Goal: Task Accomplishment & Management: Use online tool/utility

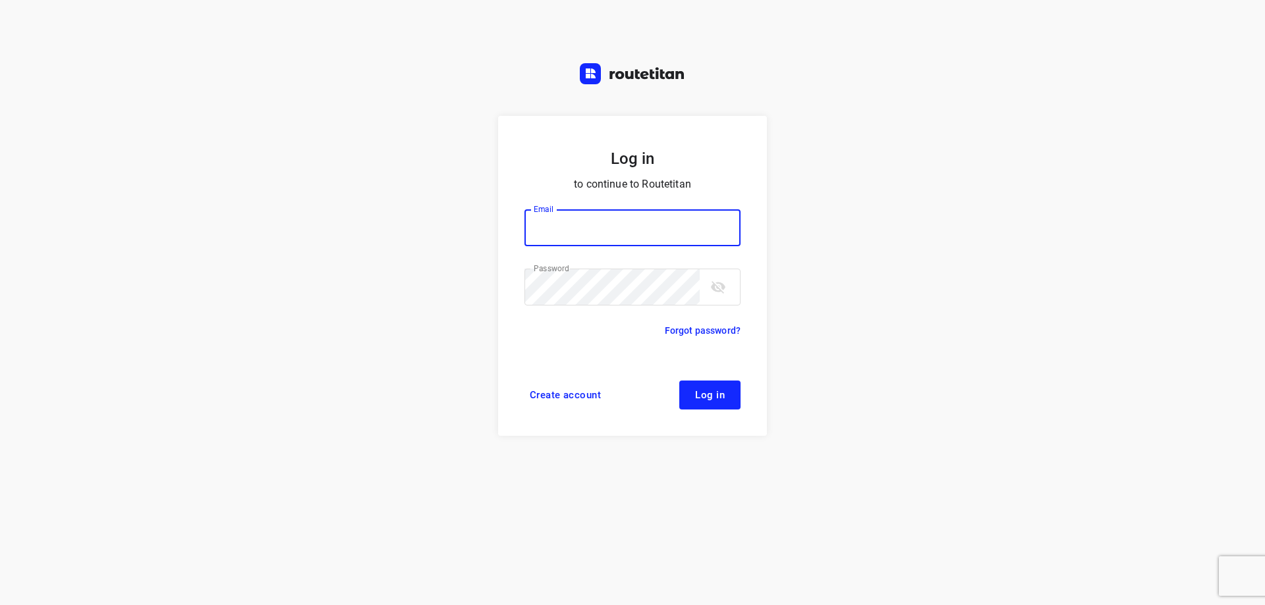
type input "[EMAIL_ADDRESS][DOMAIN_NAME]"
click at [725, 383] on button "Log in" at bounding box center [709, 395] width 61 height 29
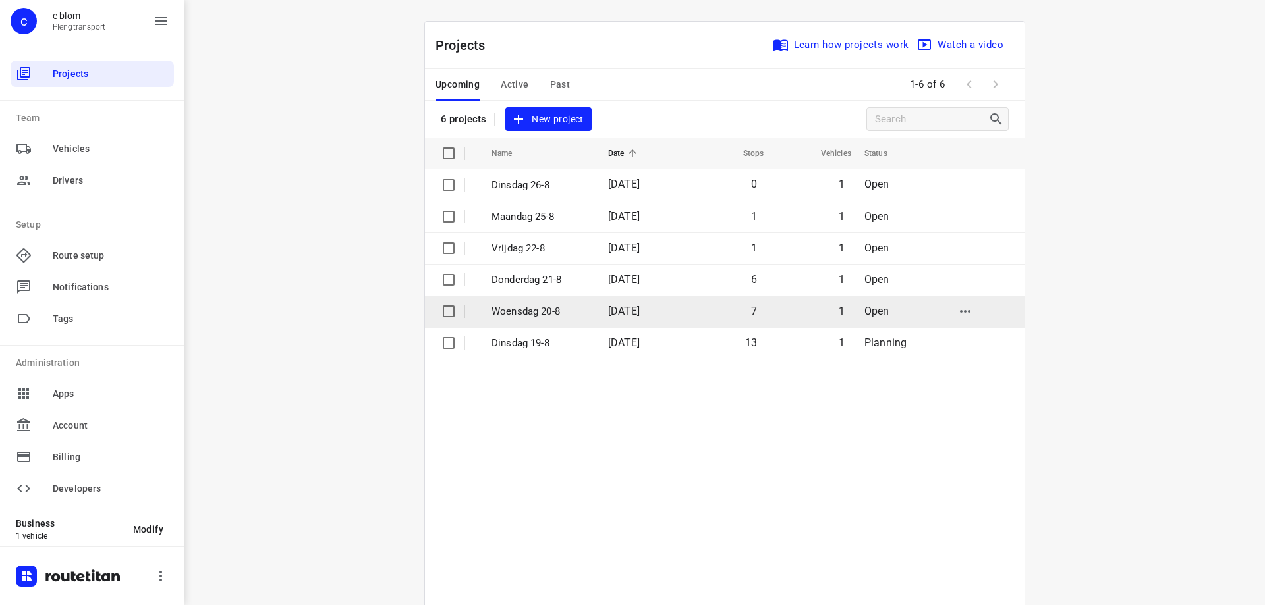
click at [718, 313] on td "7" at bounding box center [724, 312] width 84 height 32
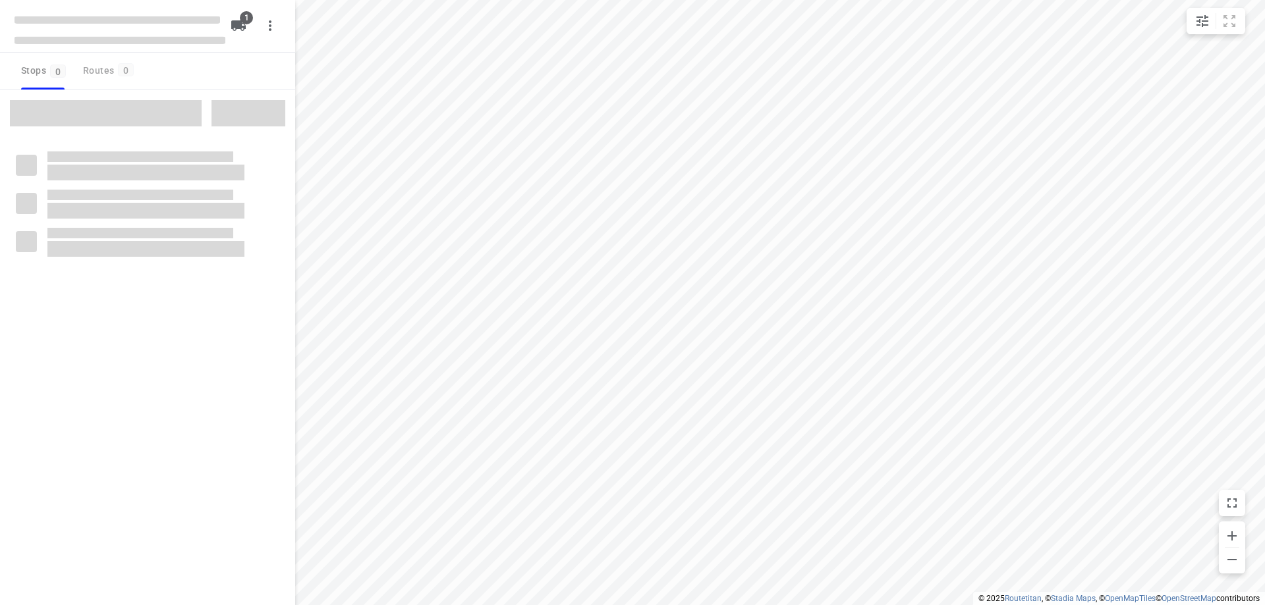
type input "distance"
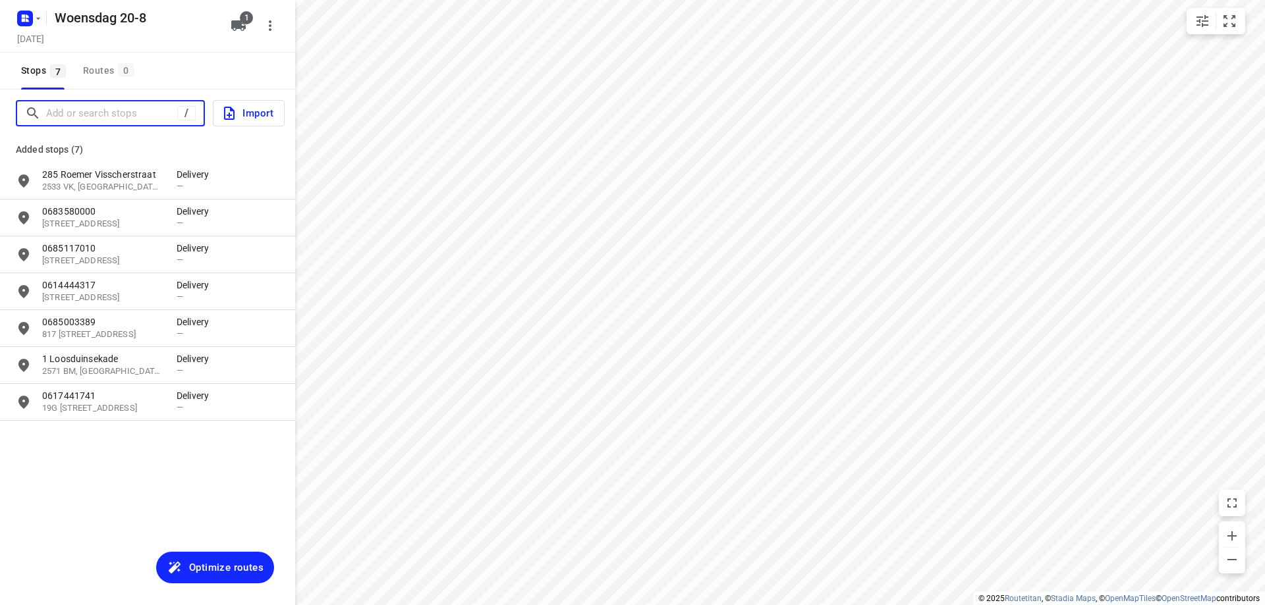
click at [109, 117] on input "Add or search stops" at bounding box center [111, 113] width 131 height 20
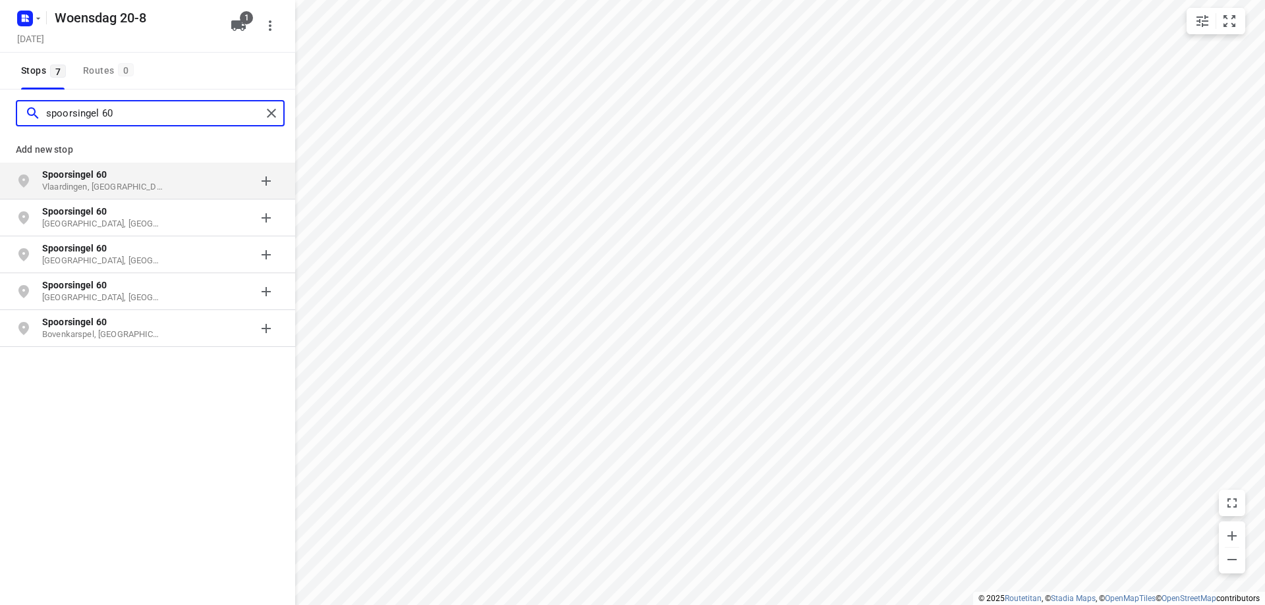
type input "spoorsingel 60"
click at [112, 181] on p "Vlaardingen, [GEOGRAPHIC_DATA]" at bounding box center [102, 187] width 121 height 13
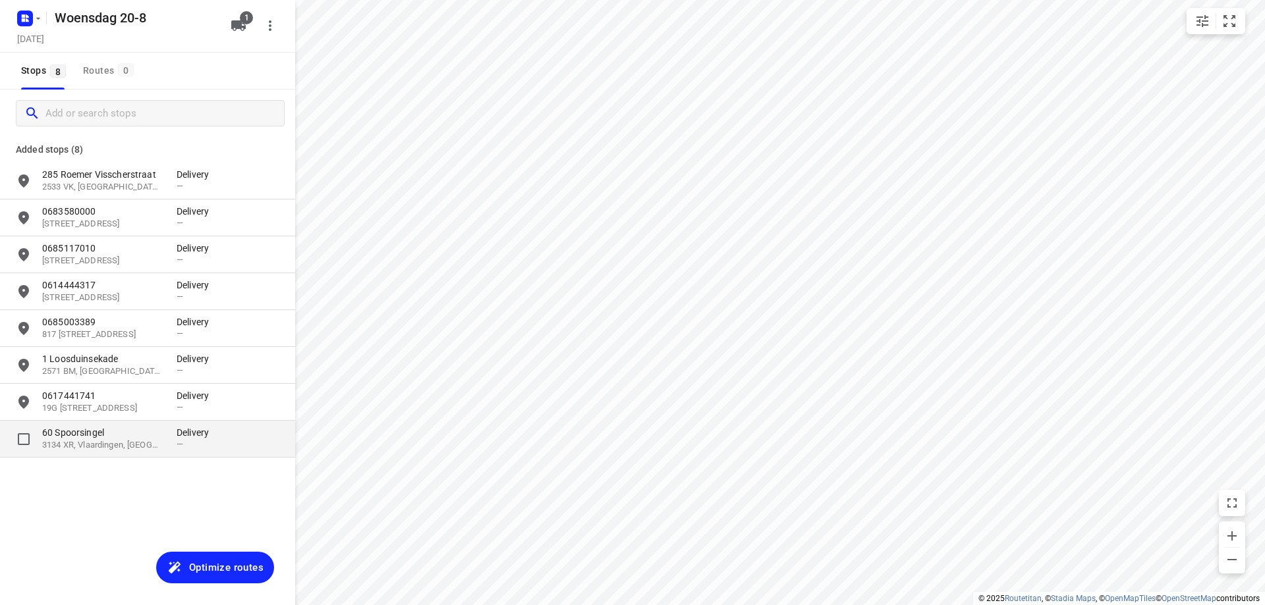
click at [128, 433] on p "60 Spoorsingel" at bounding box center [102, 432] width 121 height 13
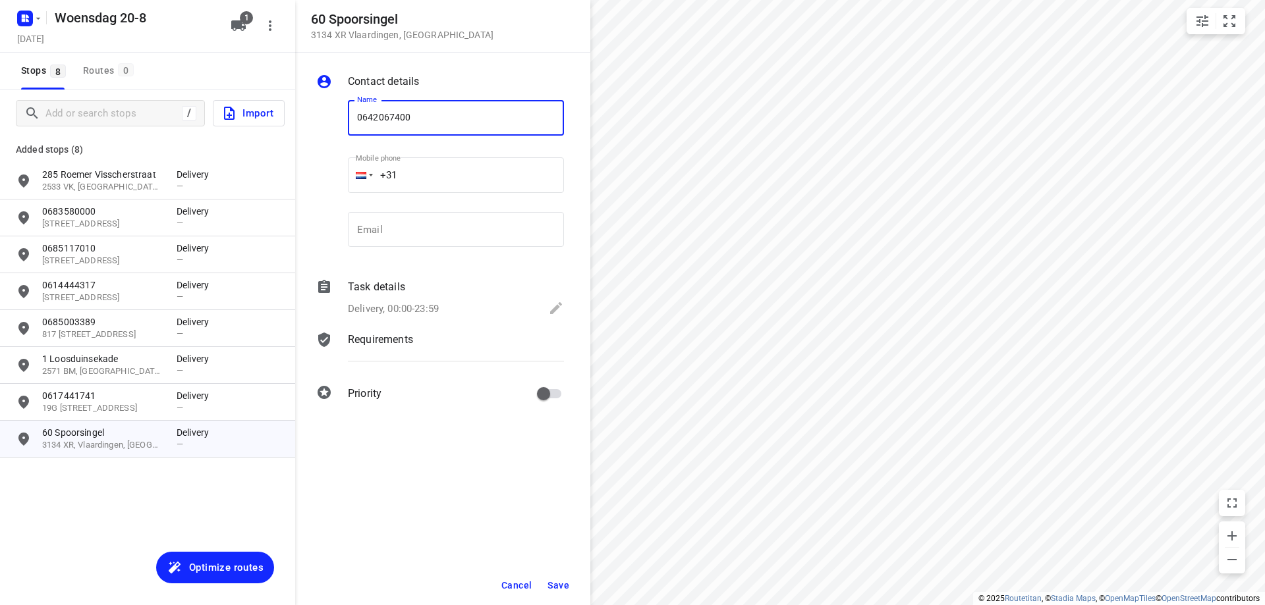
type input "0642067400"
click at [566, 588] on span "Save" at bounding box center [558, 585] width 22 height 11
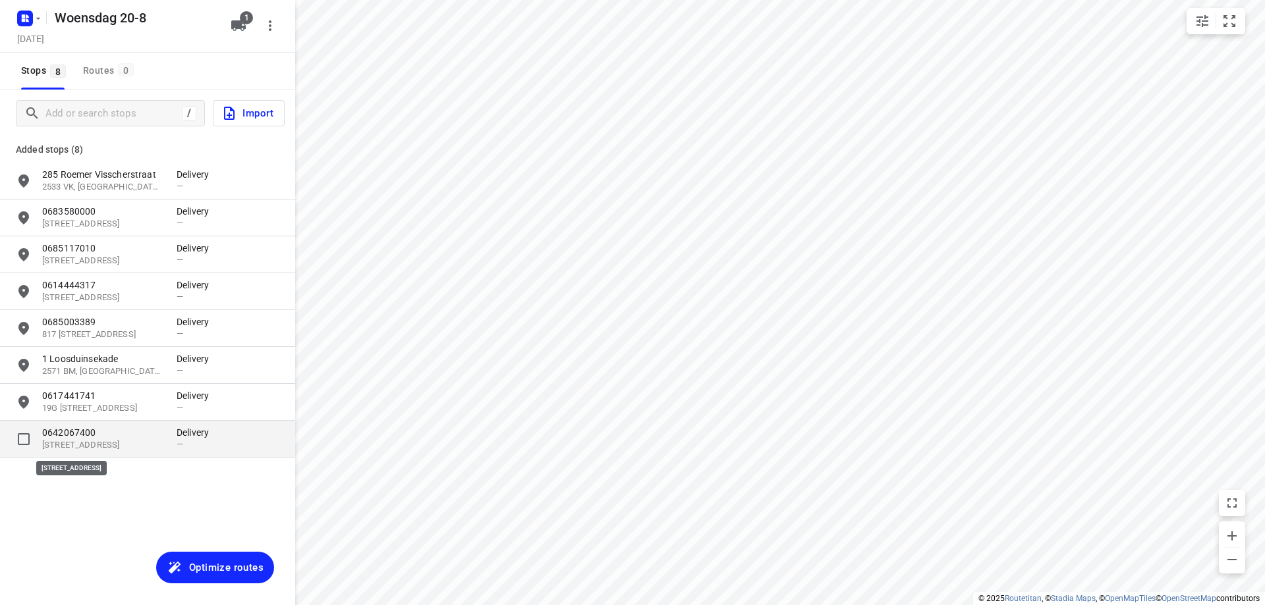
click at [132, 443] on p "[STREET_ADDRESS]" at bounding box center [102, 445] width 121 height 13
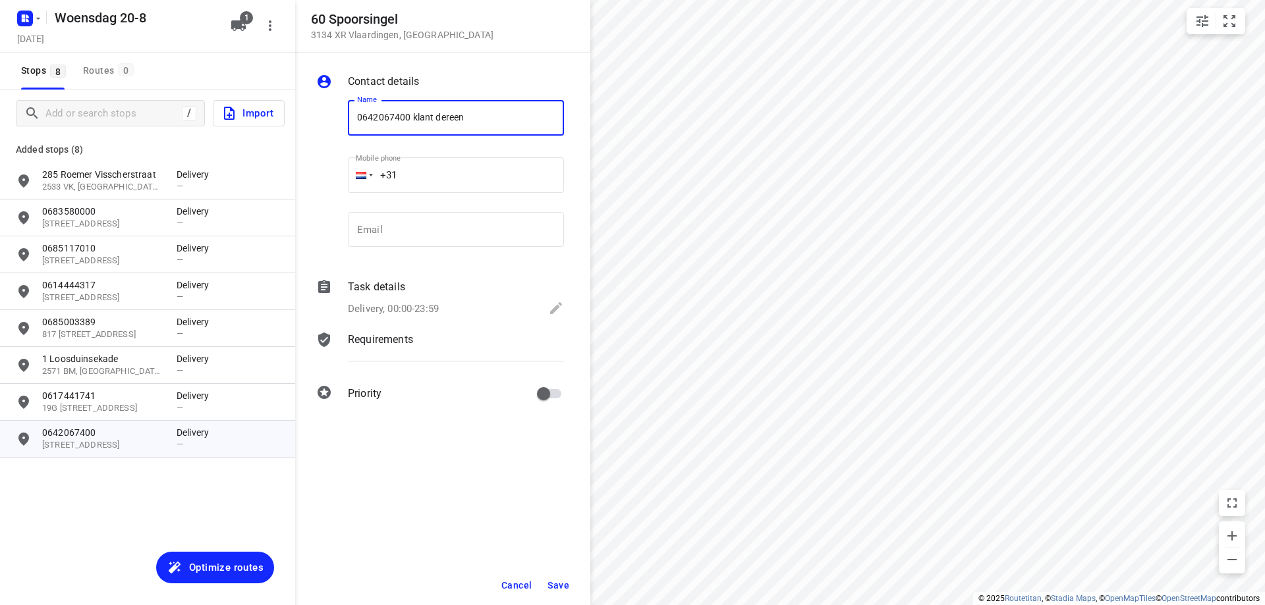
type input "0642067400 klant dereen"
click at [557, 582] on span "Save" at bounding box center [558, 585] width 22 height 11
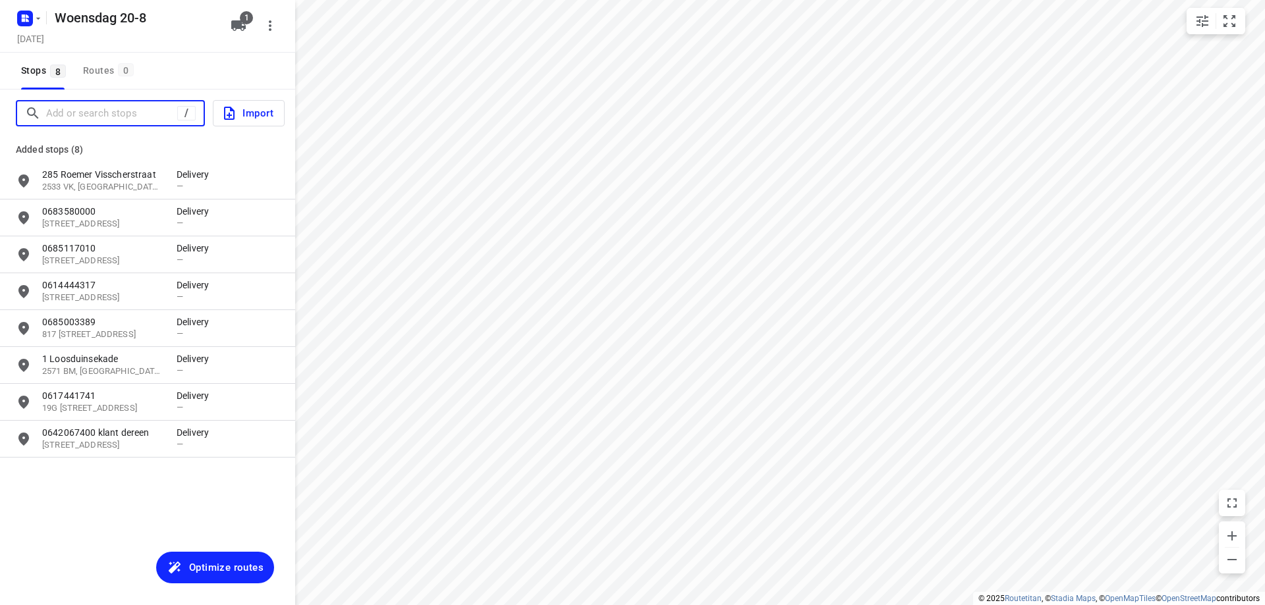
click at [75, 113] on input "Add or search stops" at bounding box center [111, 113] width 131 height 20
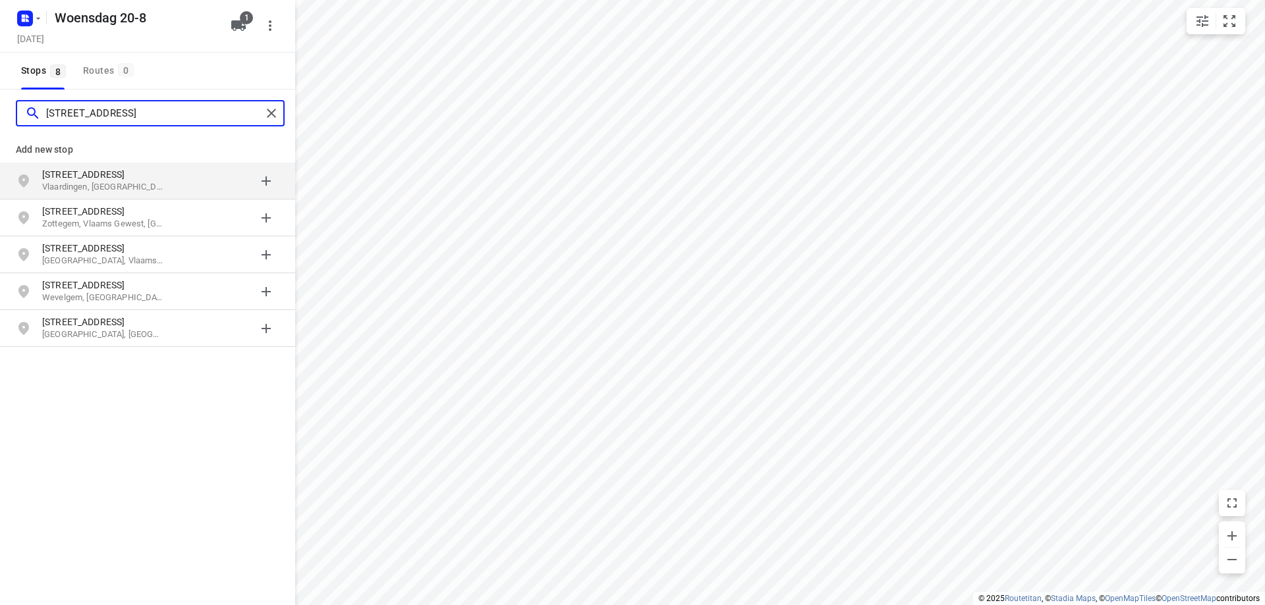
type input "[STREET_ADDRESS]"
click at [109, 189] on p "Vlaardingen, [GEOGRAPHIC_DATA]" at bounding box center [102, 187] width 121 height 13
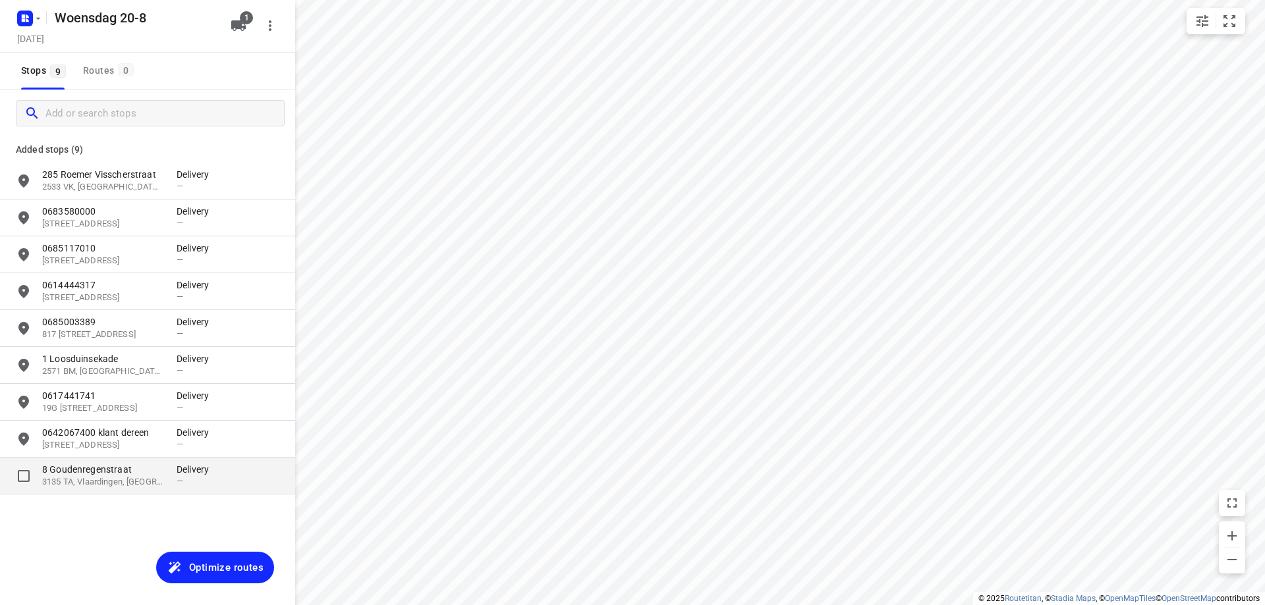
click at [143, 471] on p "8 Goudenregenstraat" at bounding box center [102, 469] width 121 height 13
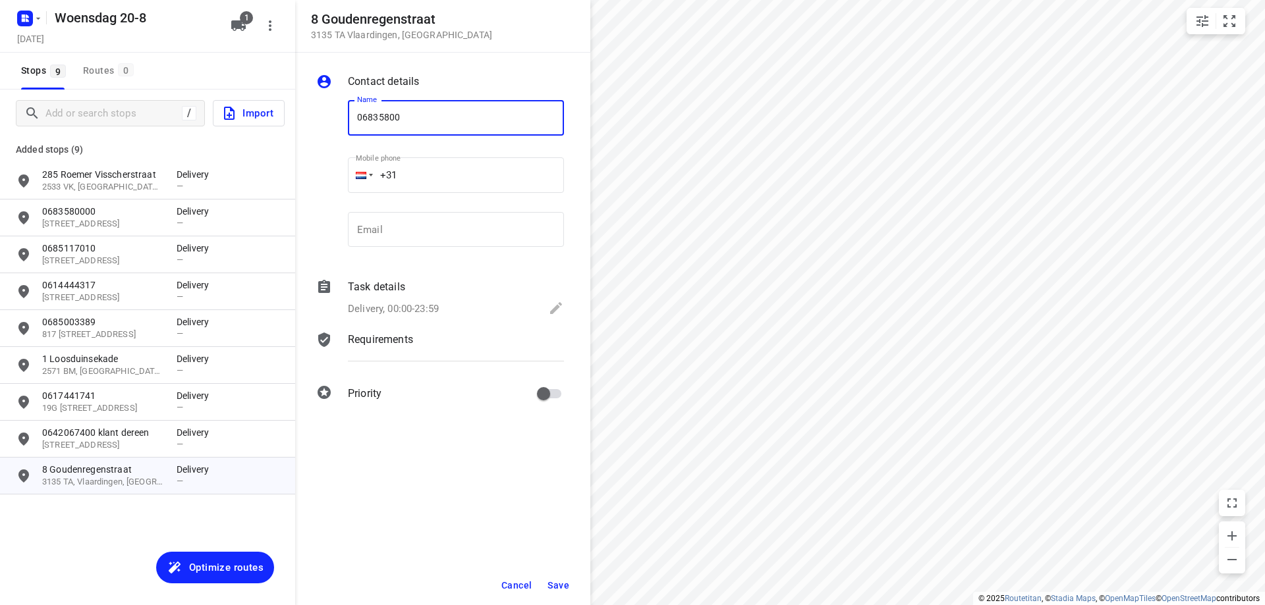
type input "0683580000"
click at [560, 590] on span "Save" at bounding box center [558, 585] width 22 height 11
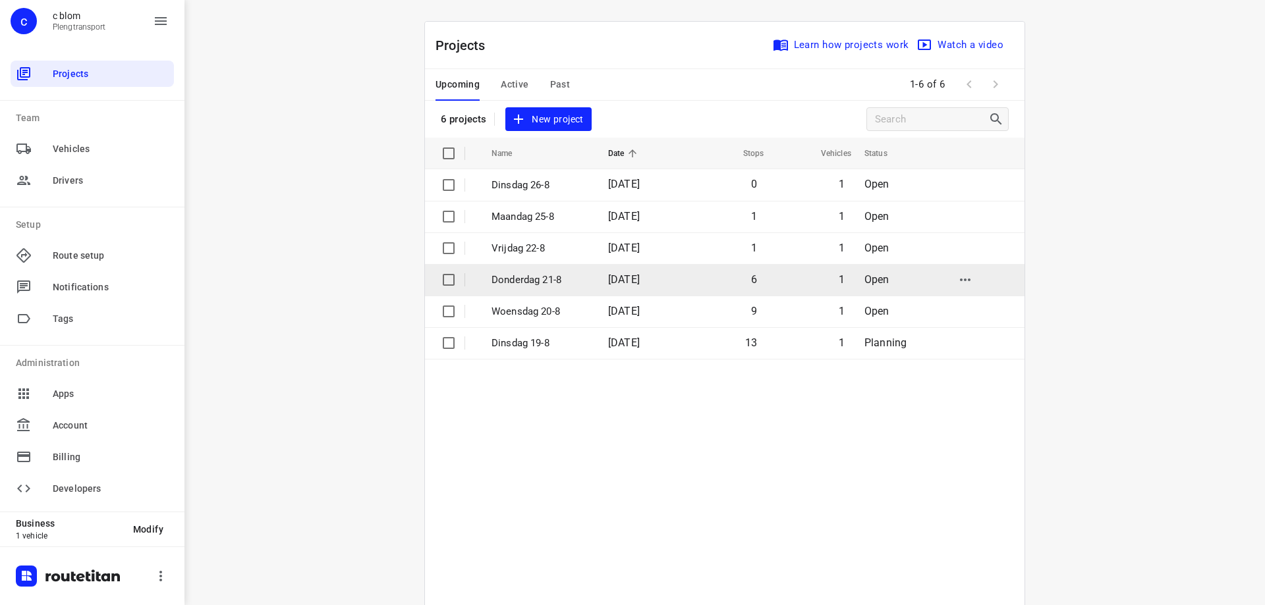
click at [576, 274] on p "Donderdag 21-8" at bounding box center [539, 280] width 97 height 15
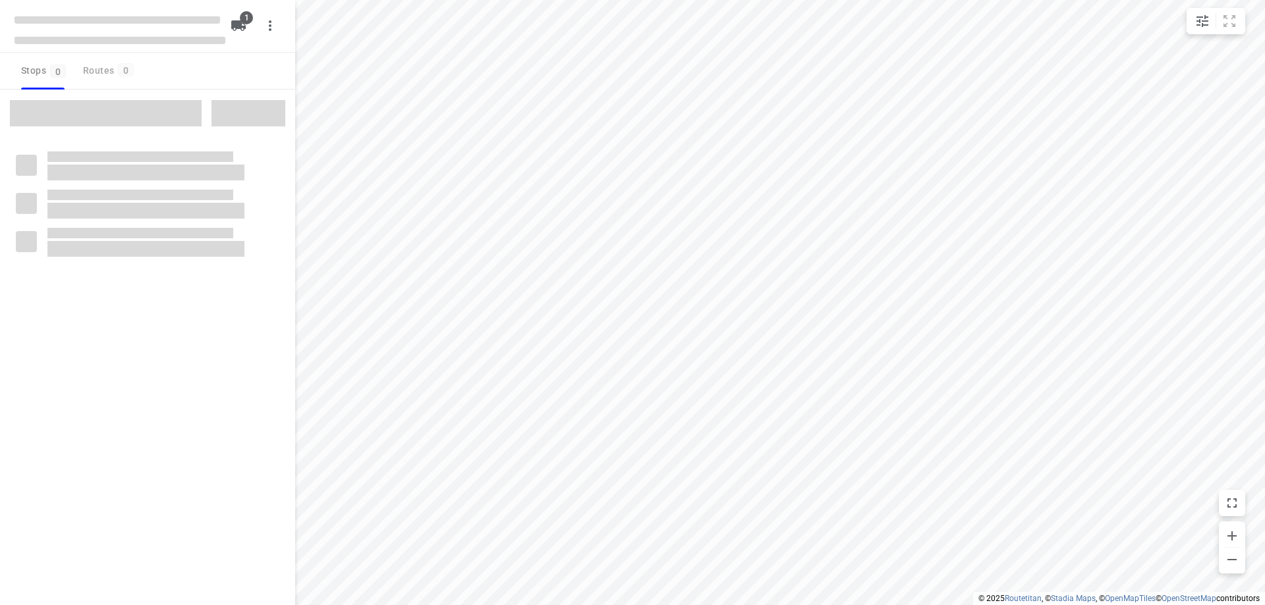
type input "distance"
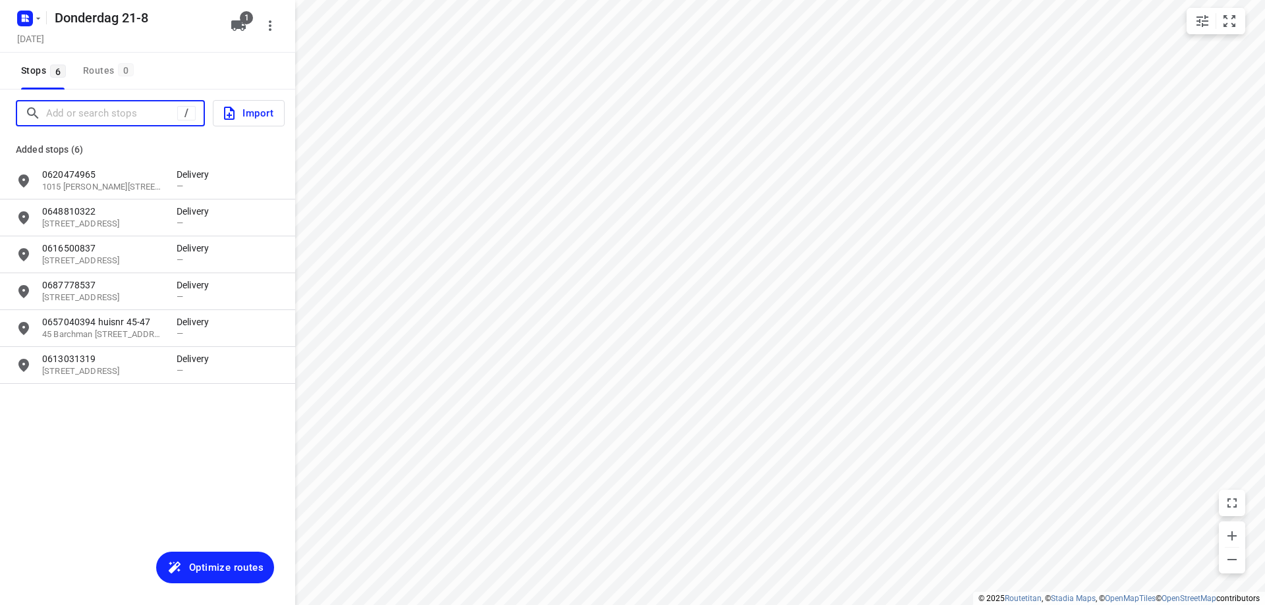
click at [136, 110] on input "Add or search stops" at bounding box center [111, 113] width 131 height 20
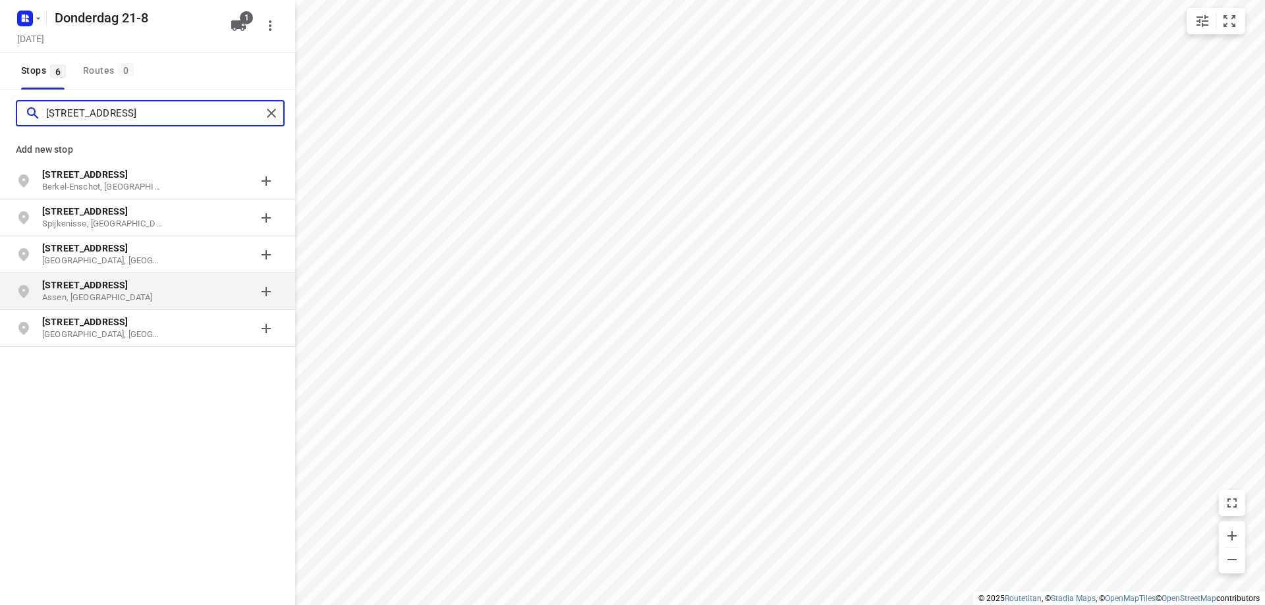
type input "[STREET_ADDRESS]"
click at [198, 286] on div "grid" at bounding box center [228, 292] width 103 height 26
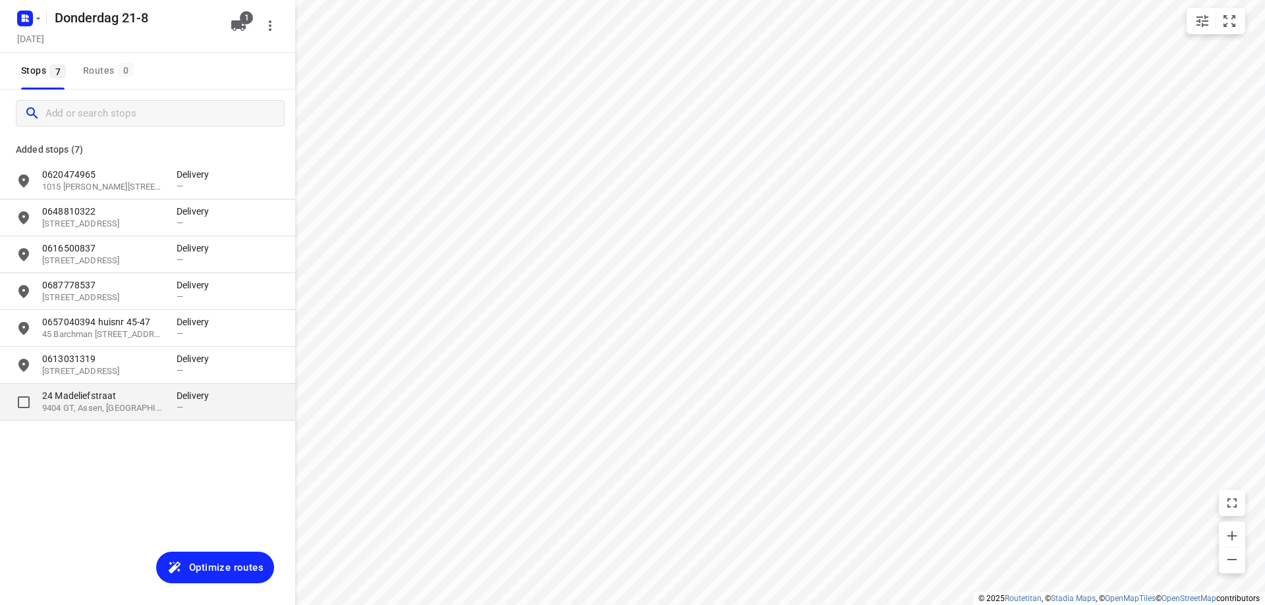
click at [132, 400] on p "24 Madeliefstraat" at bounding box center [102, 395] width 121 height 13
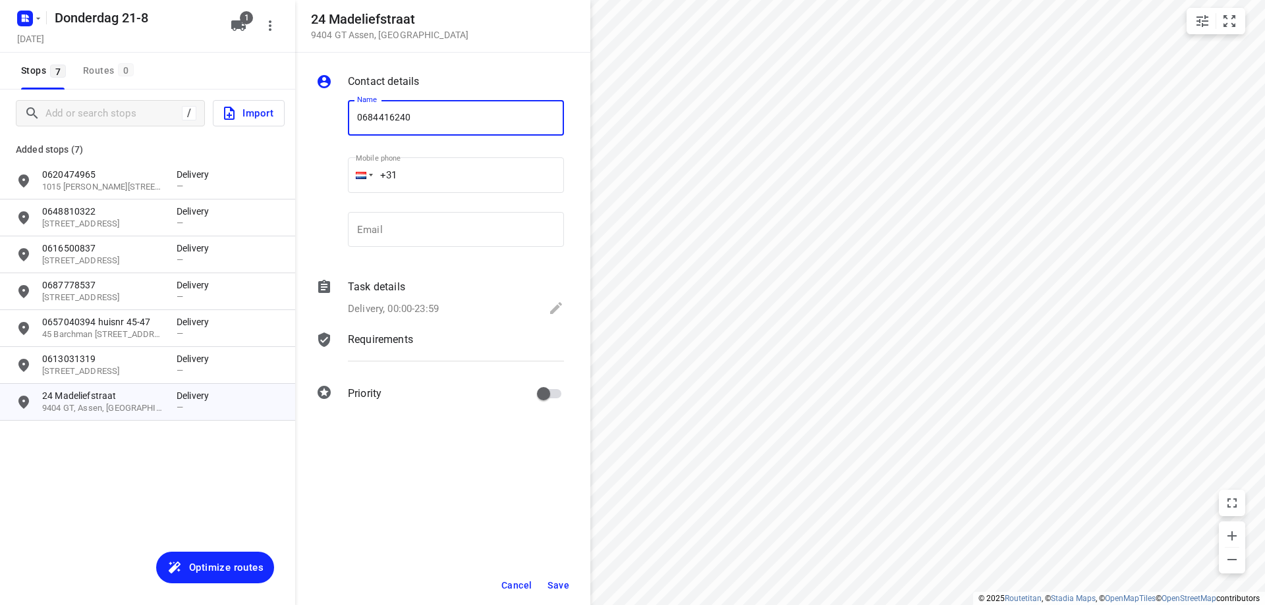
type input "0684416240"
click at [561, 581] on span "Save" at bounding box center [558, 585] width 22 height 11
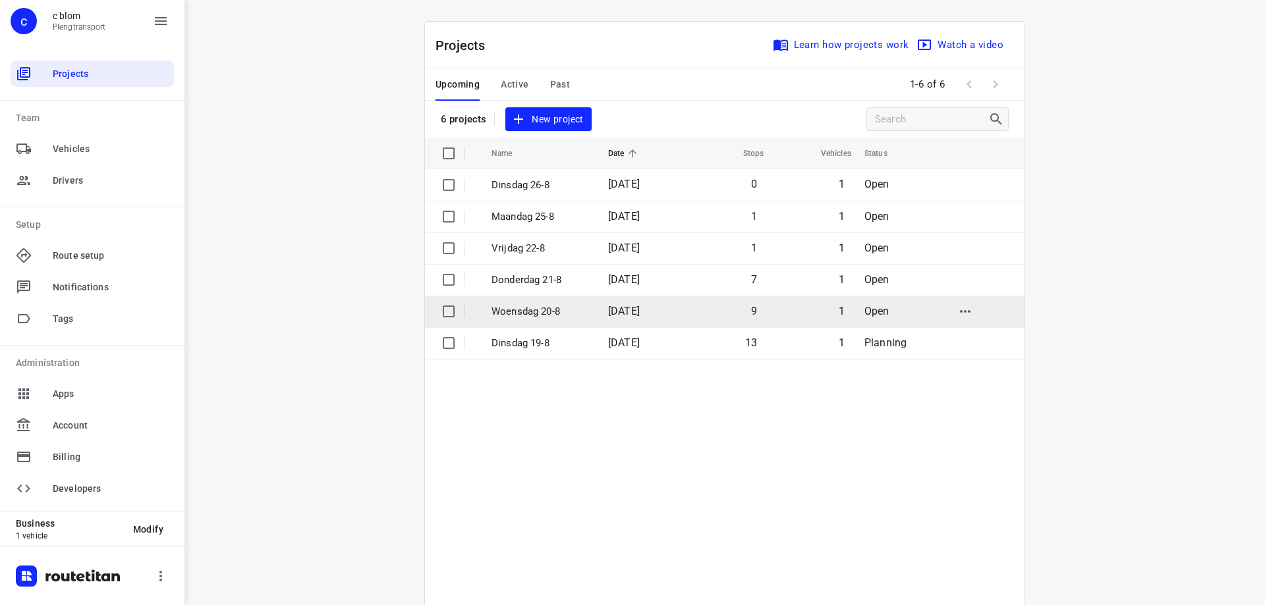
click at [755, 305] on span "9" at bounding box center [754, 311] width 6 height 13
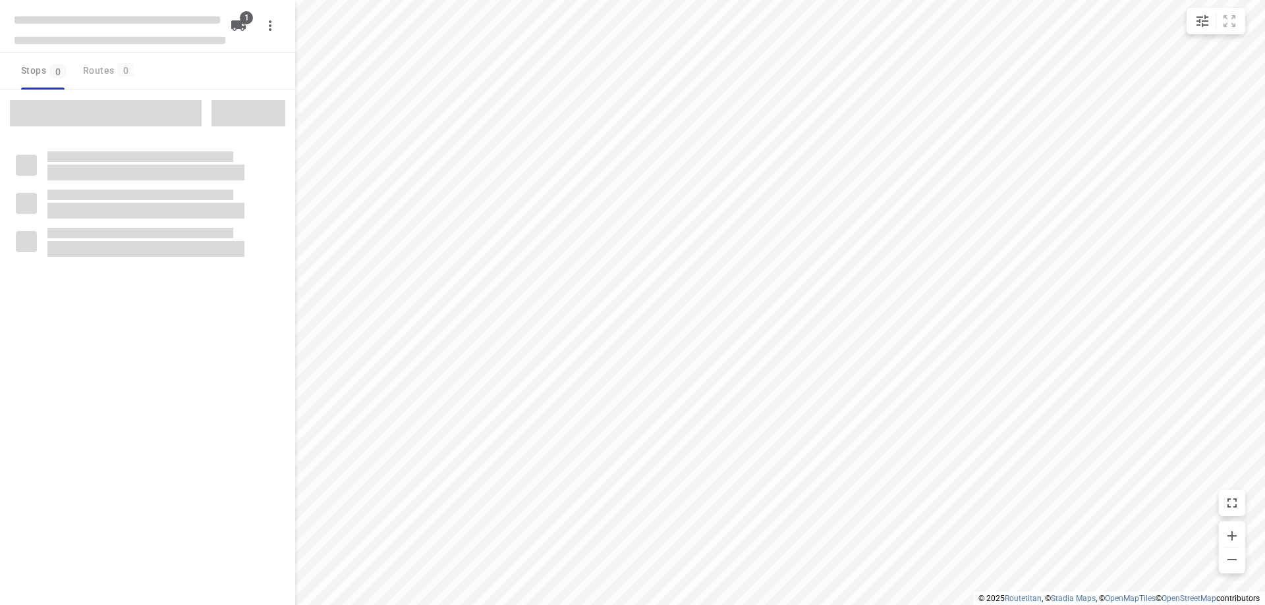
type input "distance"
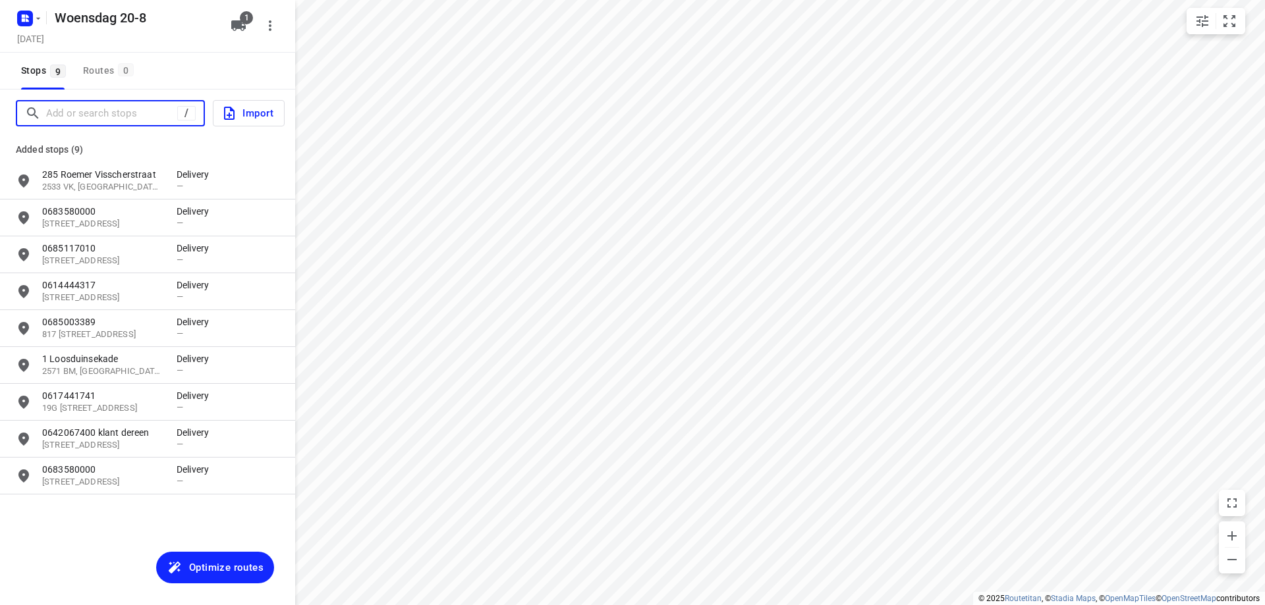
click at [96, 103] on input "Add or search stops" at bounding box center [111, 113] width 131 height 20
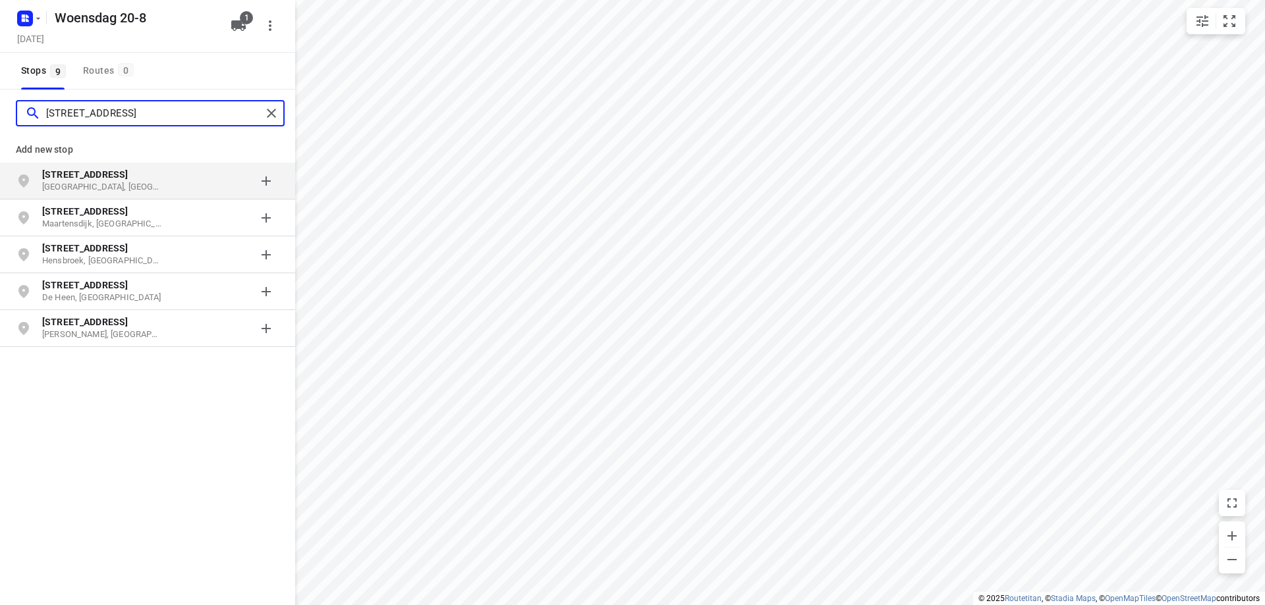
type input "[STREET_ADDRESS]"
click at [139, 181] on p "[GEOGRAPHIC_DATA], [GEOGRAPHIC_DATA]" at bounding box center [102, 187] width 121 height 13
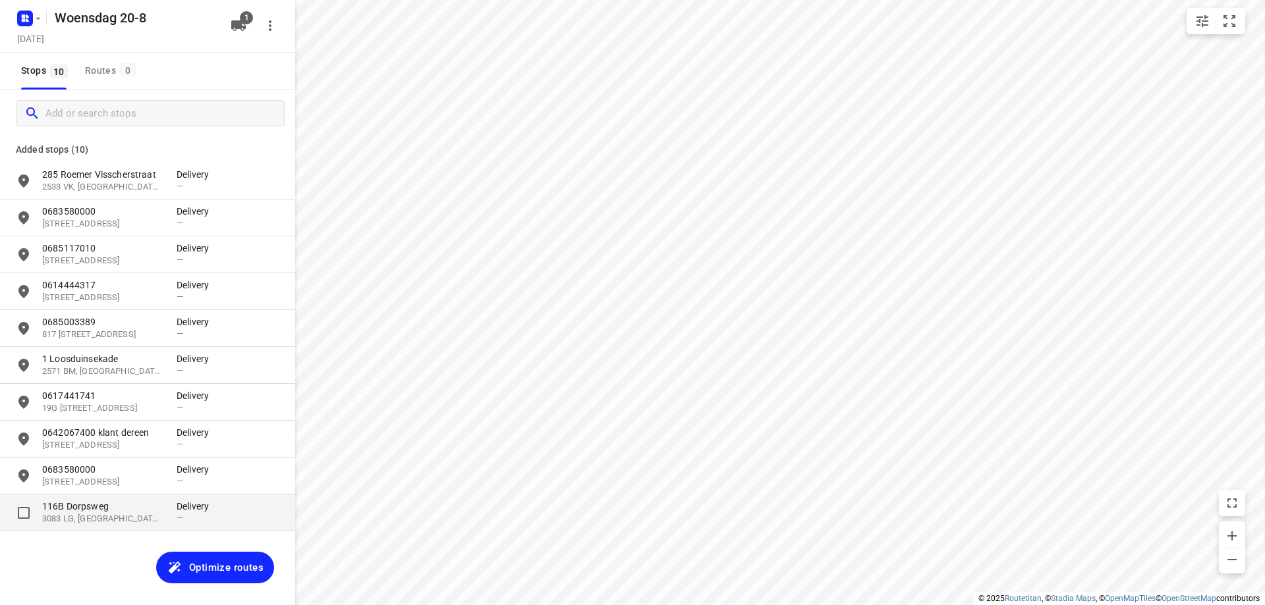
click at [121, 521] on p "3083 LG, [GEOGRAPHIC_DATA], [GEOGRAPHIC_DATA]" at bounding box center [102, 519] width 121 height 13
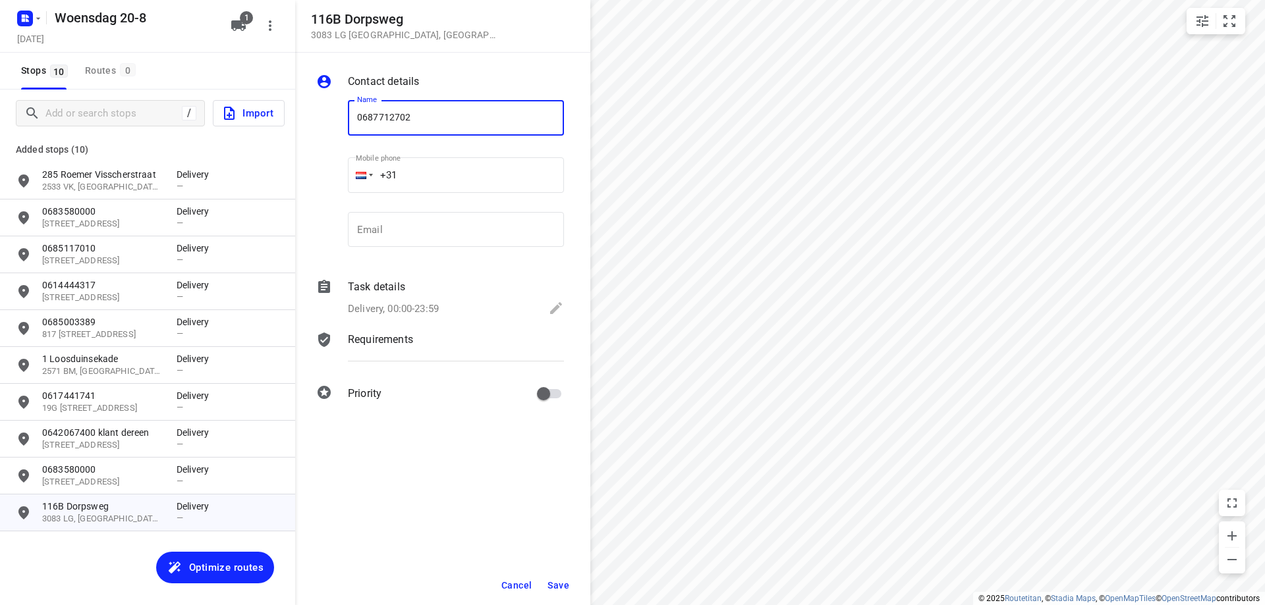
type input "0687712702"
click at [559, 582] on span "Save" at bounding box center [558, 585] width 22 height 11
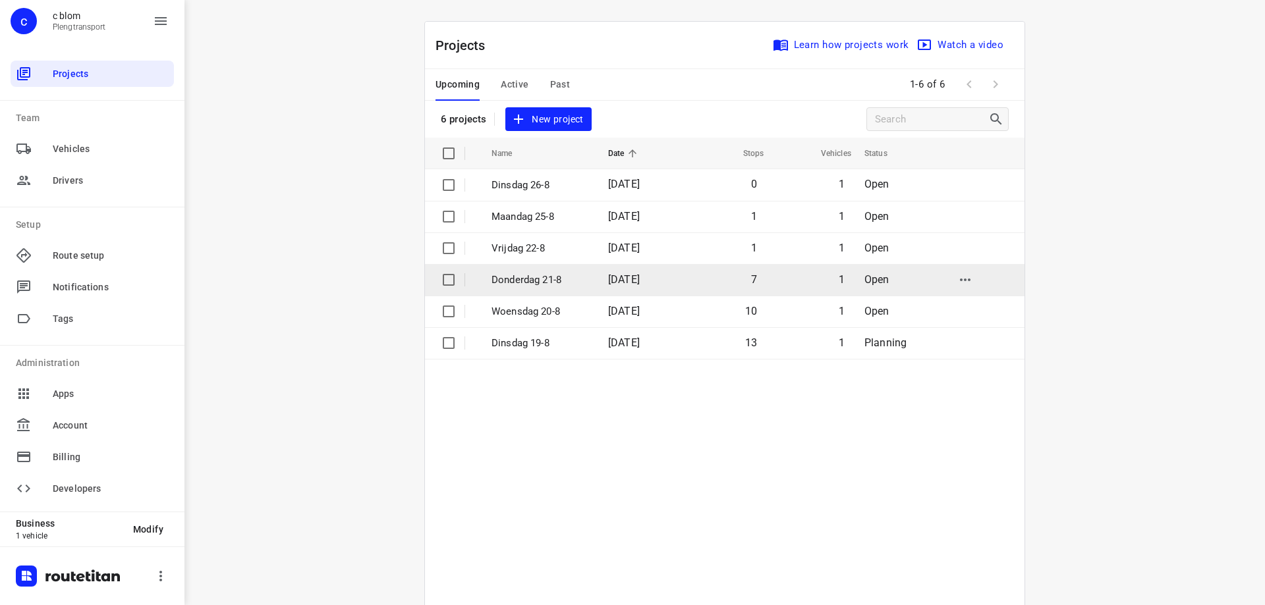
click at [640, 281] on span "[DATE]" at bounding box center [624, 279] width 32 height 13
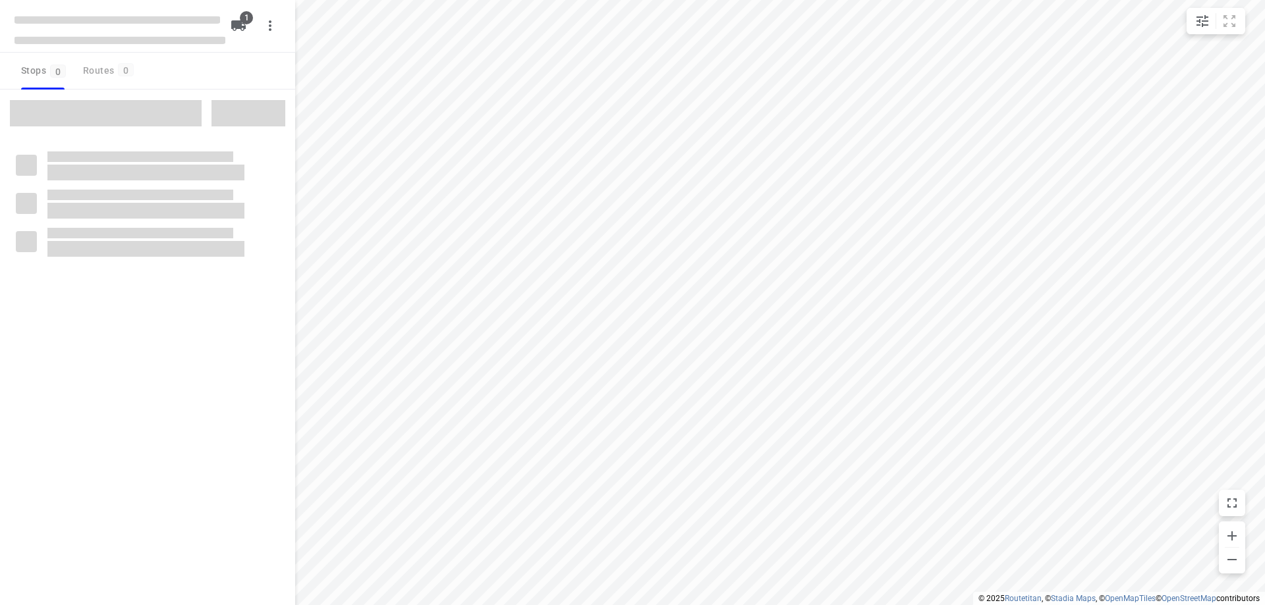
type input "distance"
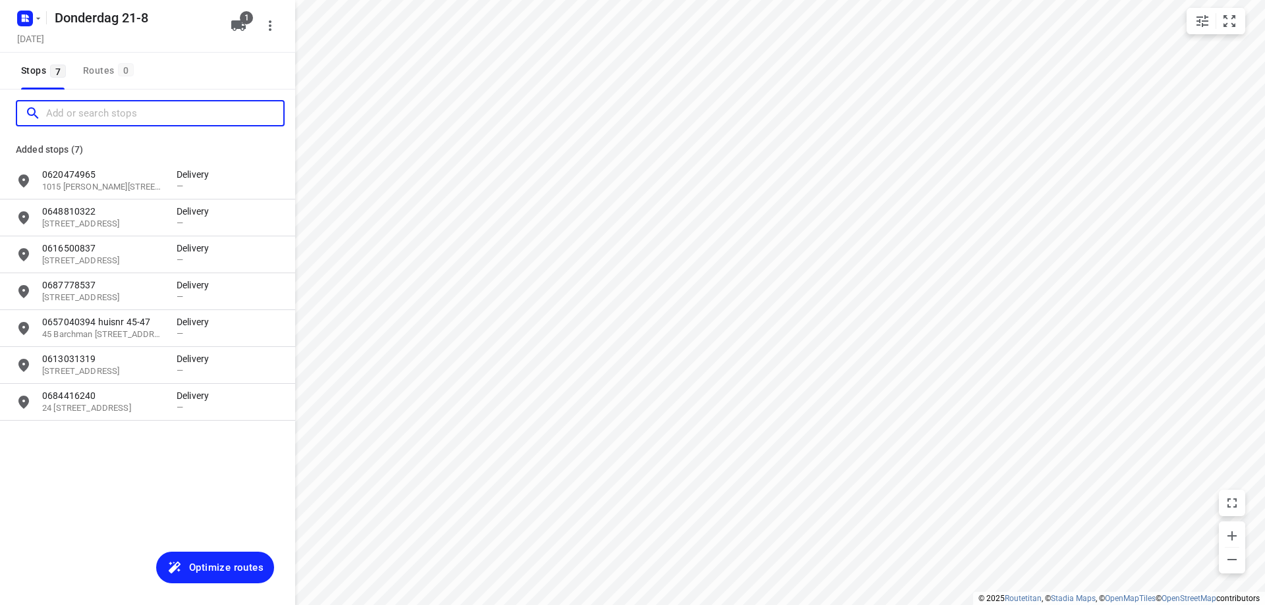
click at [113, 113] on input "Add or search stops" at bounding box center [164, 113] width 237 height 20
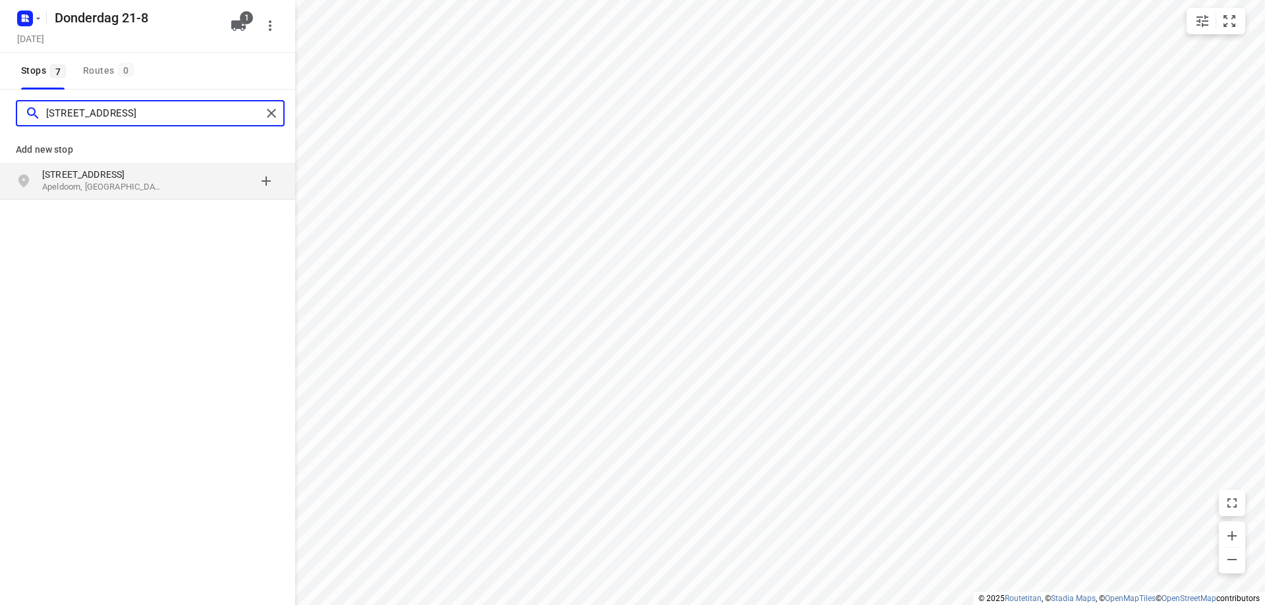
type input "[STREET_ADDRESS]"
click at [119, 185] on p "Apeldoorn, [GEOGRAPHIC_DATA]" at bounding box center [102, 187] width 121 height 13
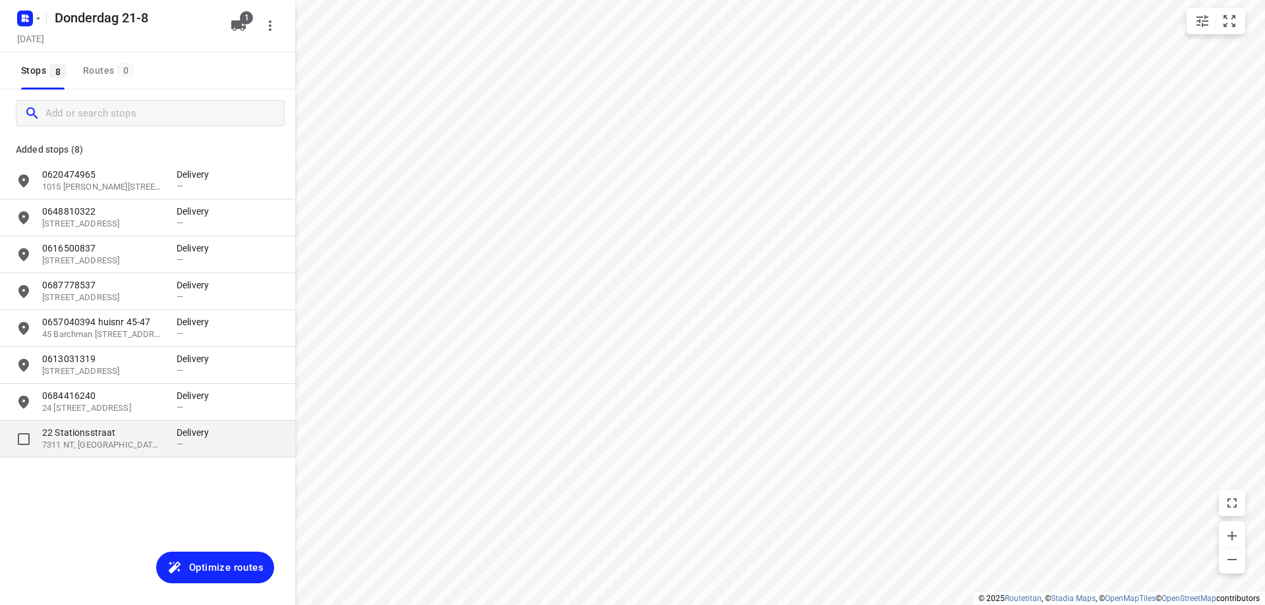
click at [132, 445] on p "7311 NT, [GEOGRAPHIC_DATA], [GEOGRAPHIC_DATA]" at bounding box center [102, 445] width 121 height 13
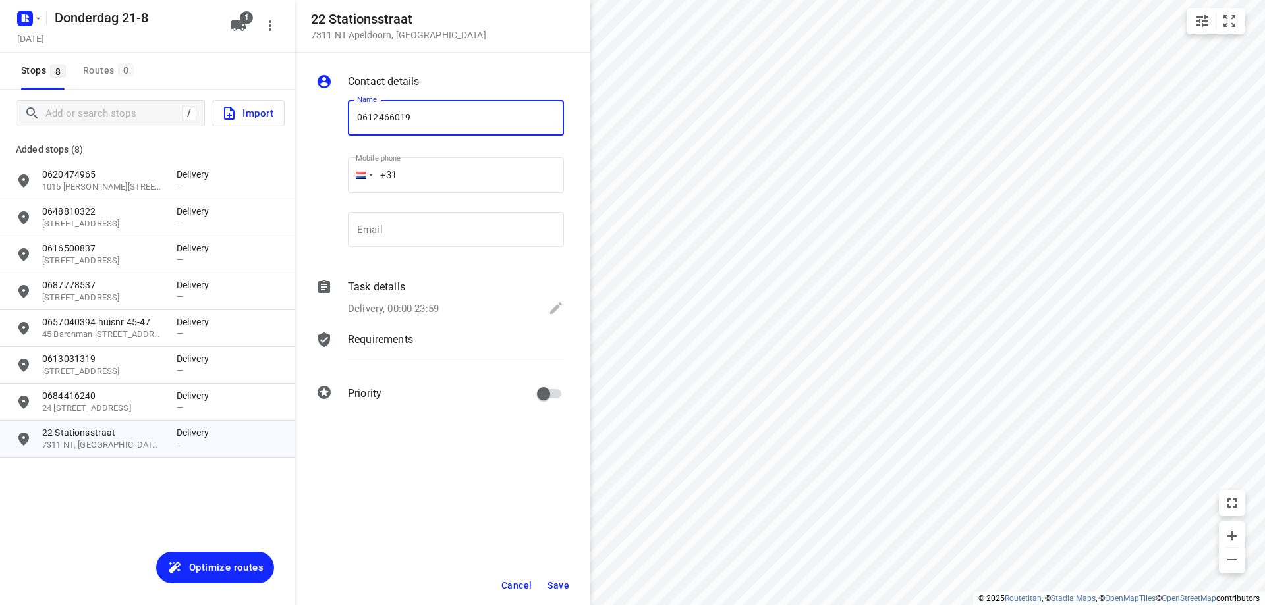
type input "0612466019"
click at [552, 579] on button "Save" at bounding box center [558, 586] width 32 height 24
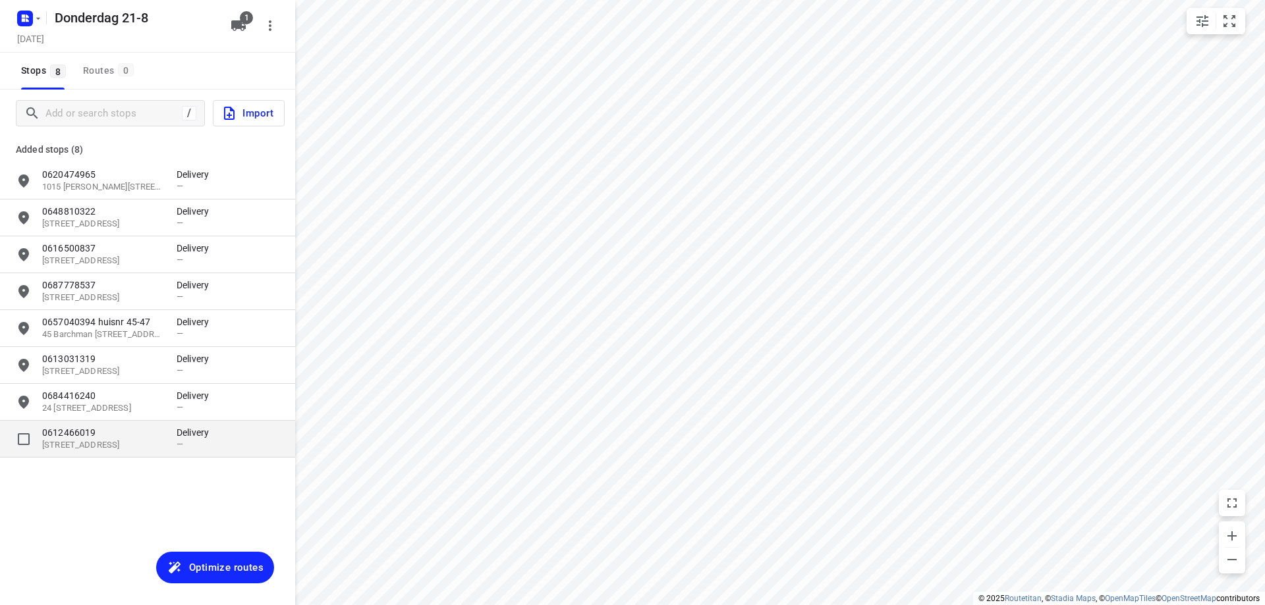
click at [155, 438] on p "0612466019" at bounding box center [102, 432] width 121 height 13
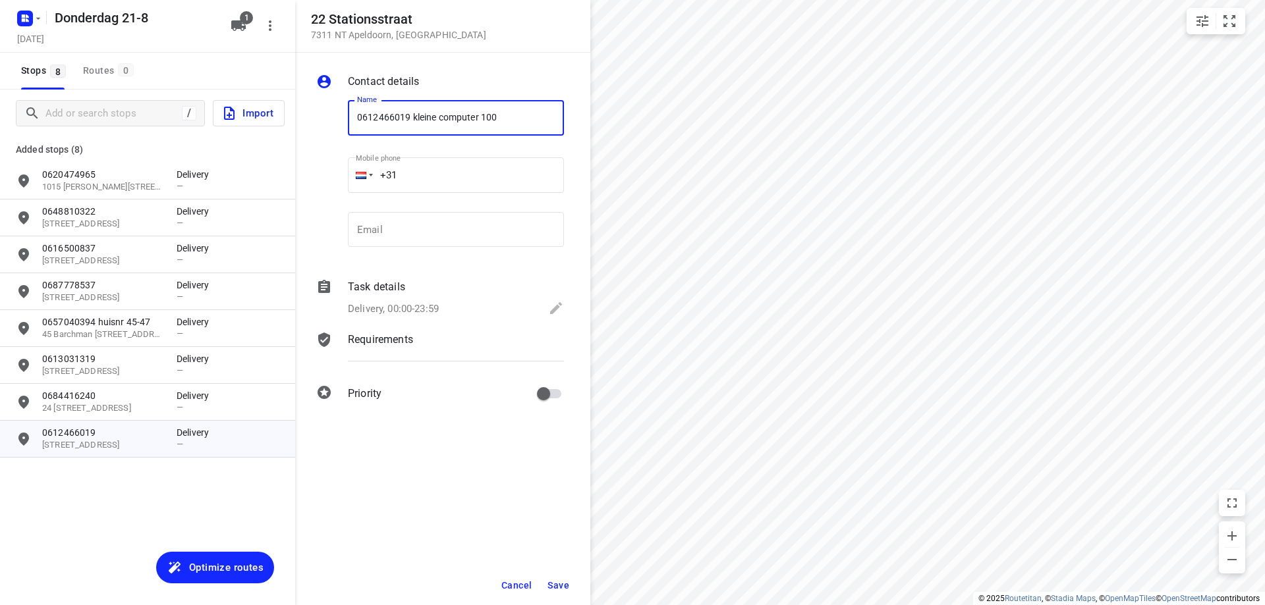
type input "0612466019 kleine computer 100"
click at [559, 584] on span "Save" at bounding box center [558, 585] width 22 height 11
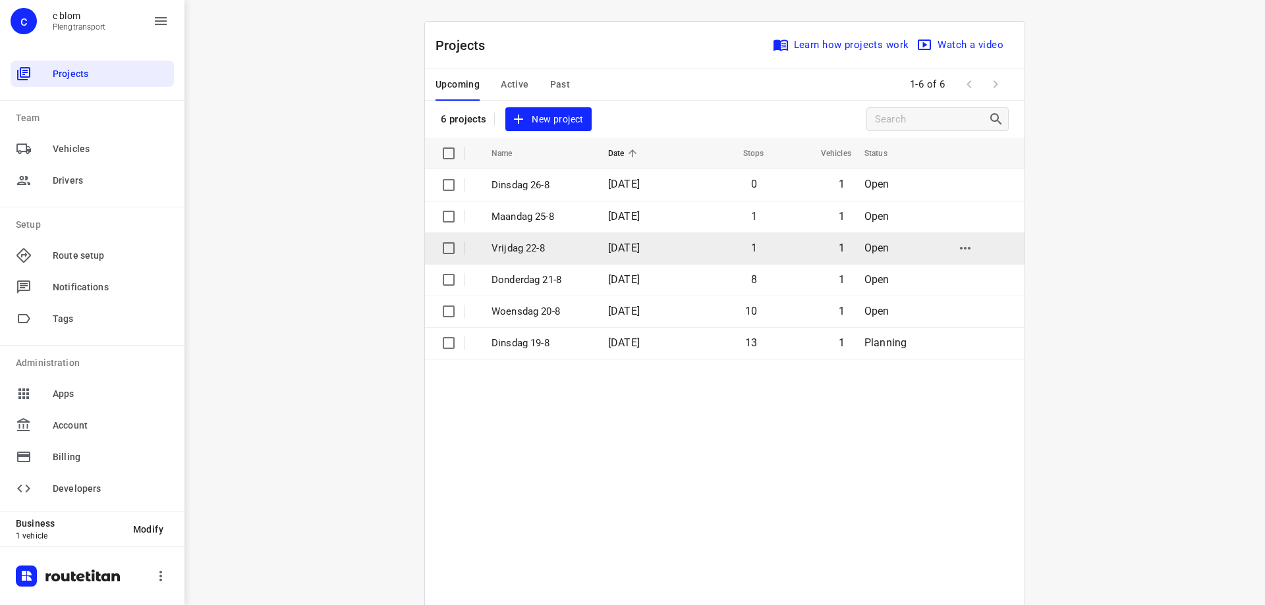
click at [520, 250] on p "Vrijdag 22-8" at bounding box center [539, 248] width 97 height 15
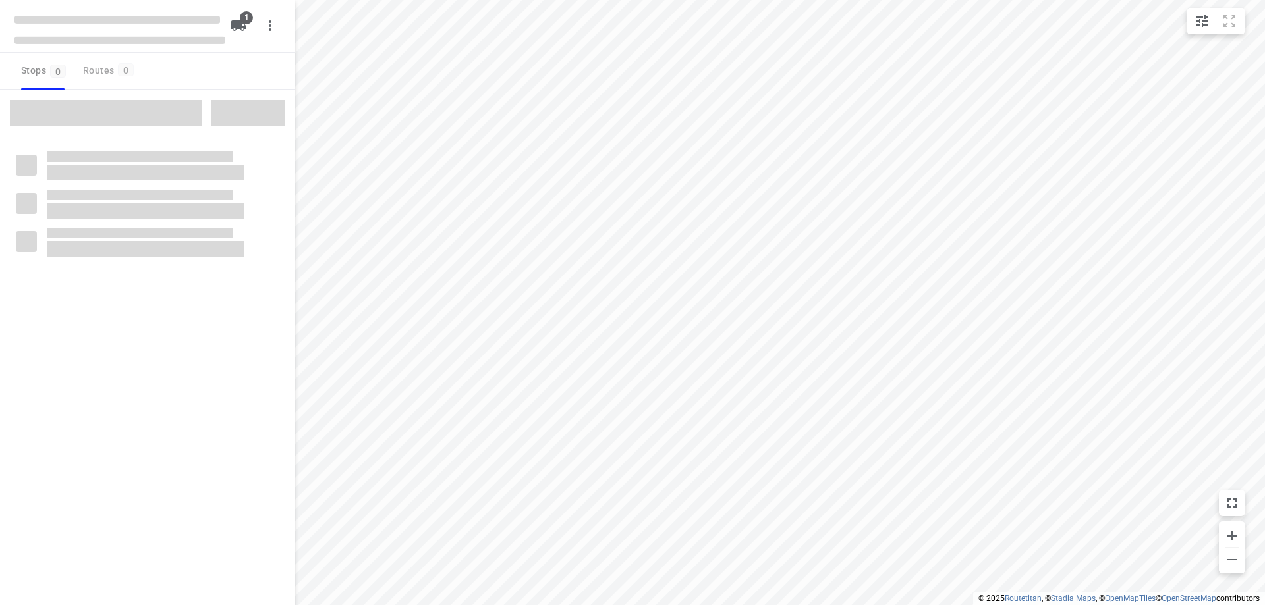
type input "distance"
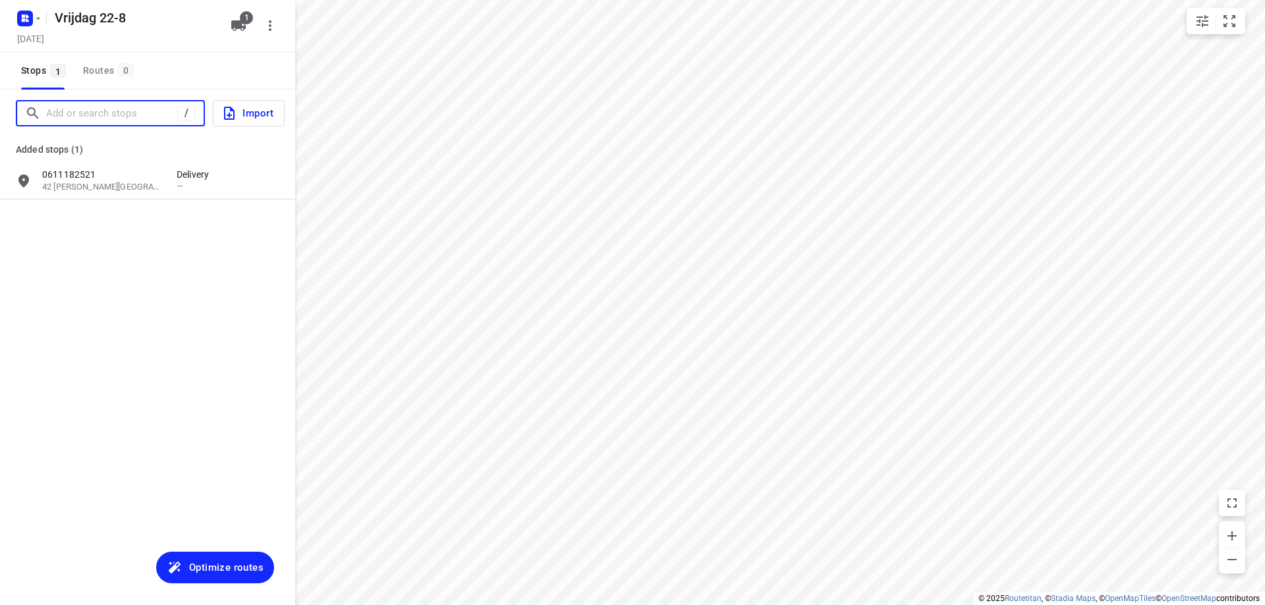
click at [127, 111] on input "Add or search stops" at bounding box center [111, 113] width 131 height 20
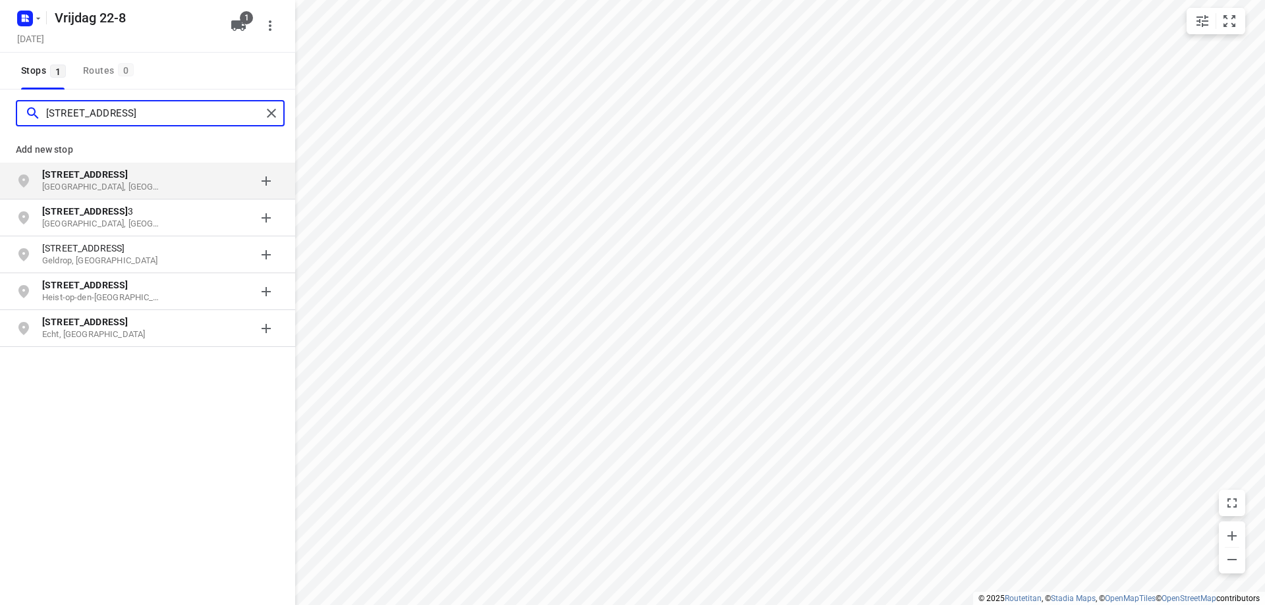
type input "[STREET_ADDRESS]"
click at [129, 187] on p "[GEOGRAPHIC_DATA], [GEOGRAPHIC_DATA]" at bounding box center [102, 187] width 121 height 13
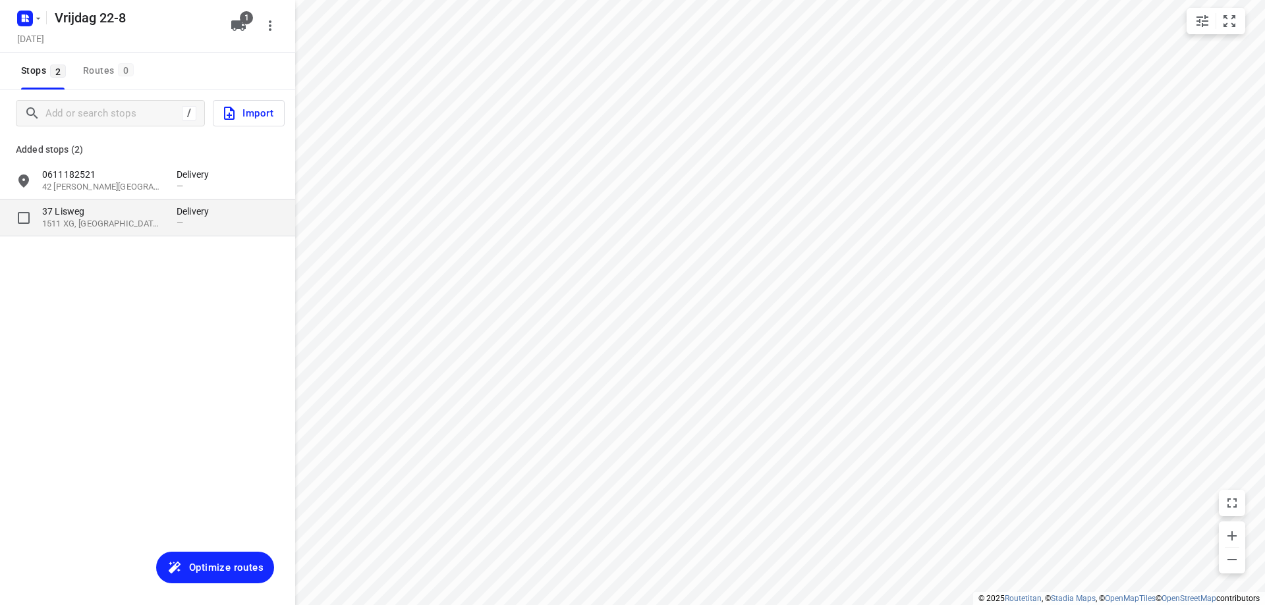
click at [133, 230] on p "1511 XG, [GEOGRAPHIC_DATA], [GEOGRAPHIC_DATA]" at bounding box center [102, 224] width 121 height 13
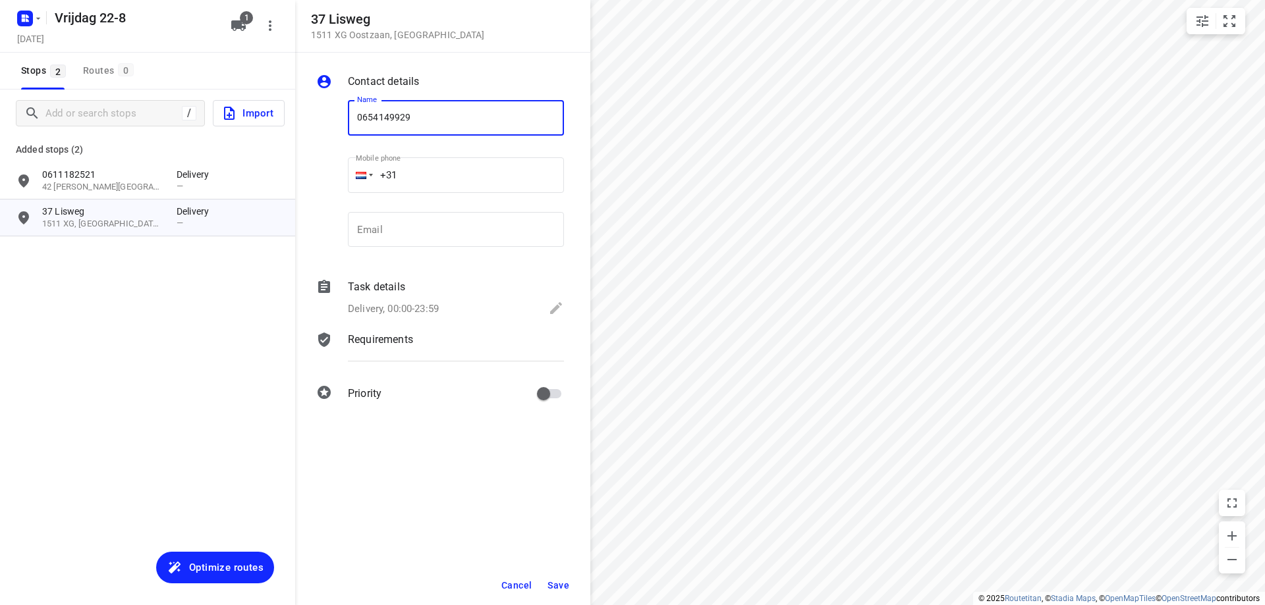
type input "0654149929"
click at [555, 581] on span "Save" at bounding box center [558, 585] width 22 height 11
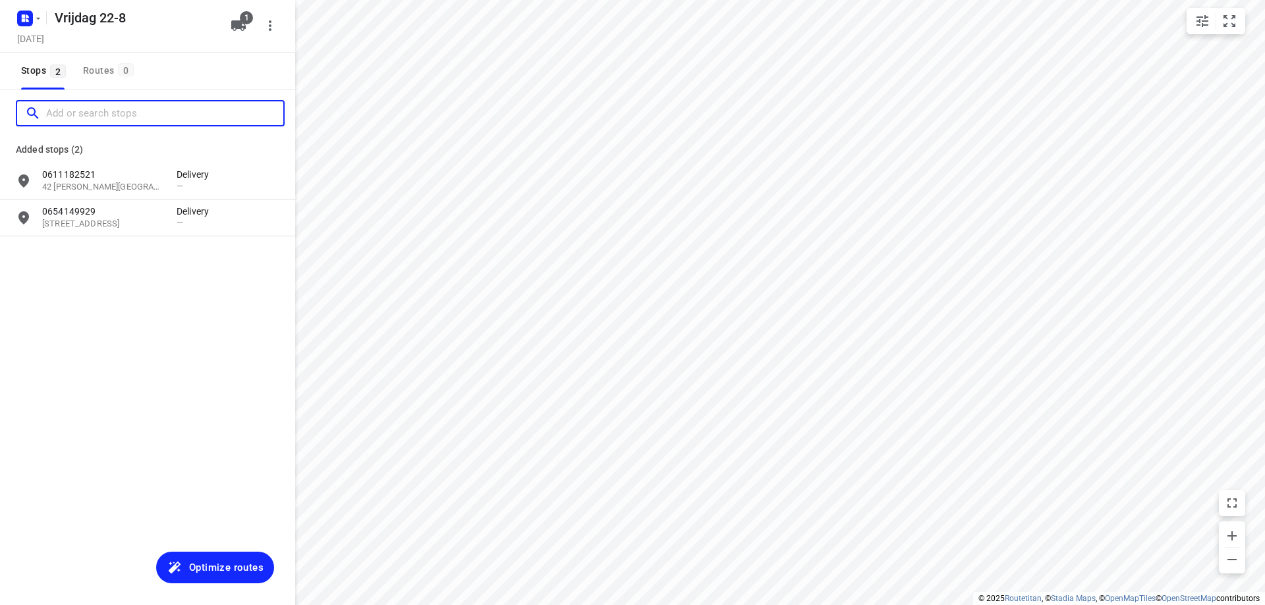
click at [138, 103] on input "Add or search stops" at bounding box center [164, 113] width 237 height 20
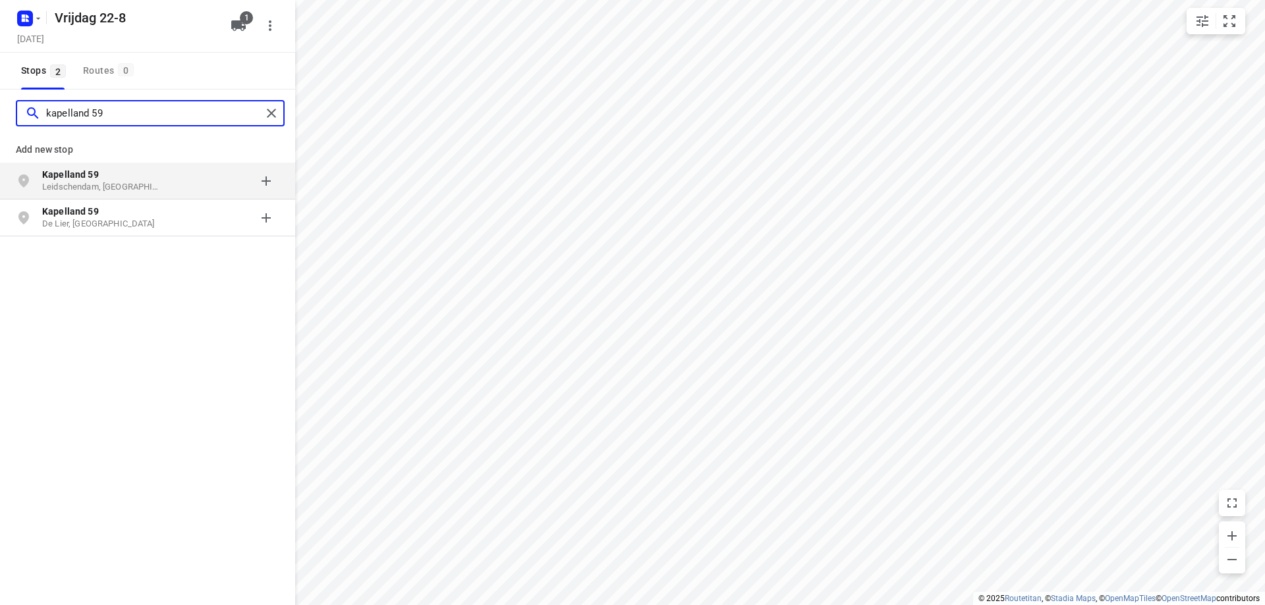
type input "kapelland 59"
click at [157, 189] on p "Leidschendam, [GEOGRAPHIC_DATA]" at bounding box center [102, 187] width 121 height 13
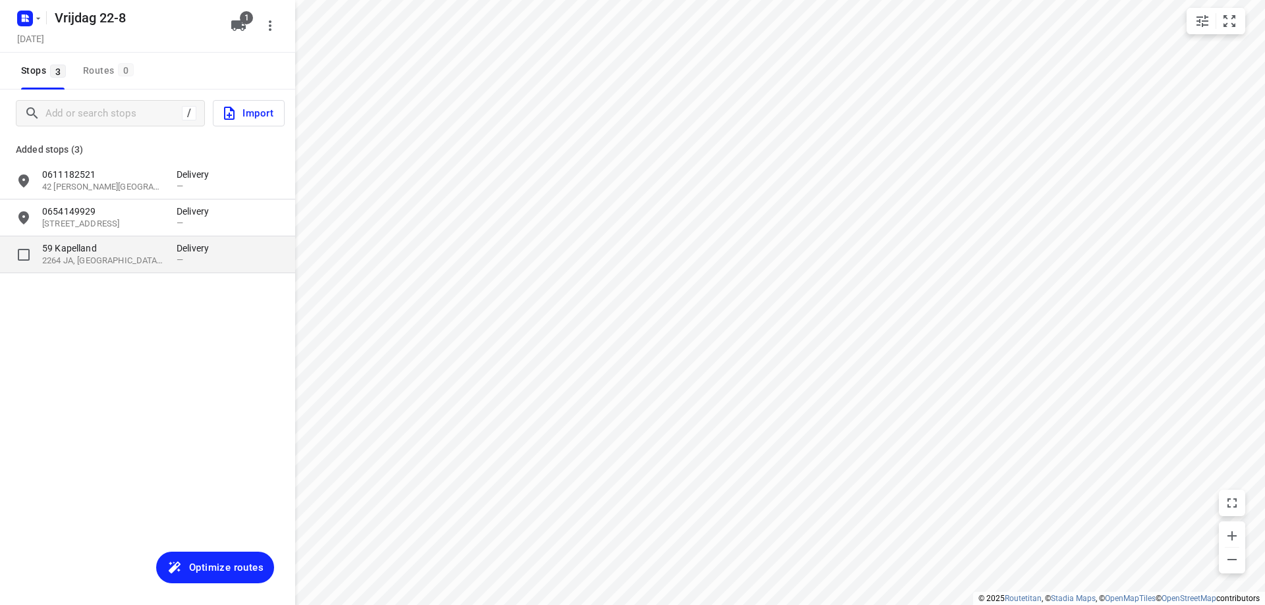
click at [177, 261] on span "—" at bounding box center [180, 260] width 7 height 10
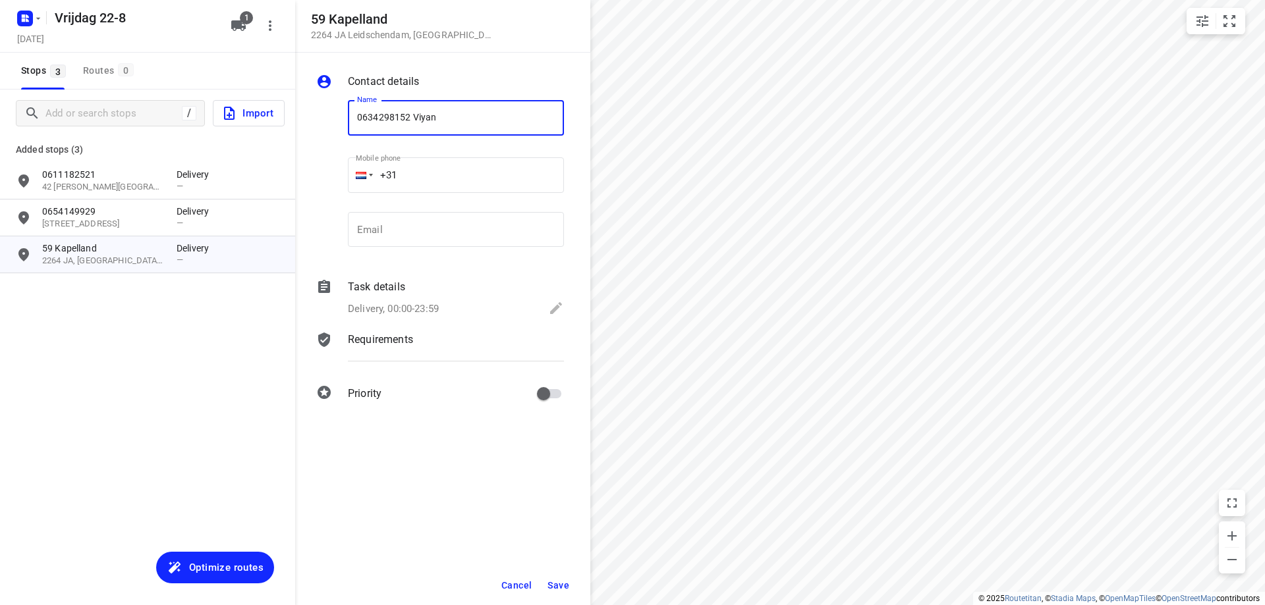
type input "0634298152 Viyan"
click at [448, 315] on div "Delivery, 00:00-23:59" at bounding box center [456, 309] width 216 height 18
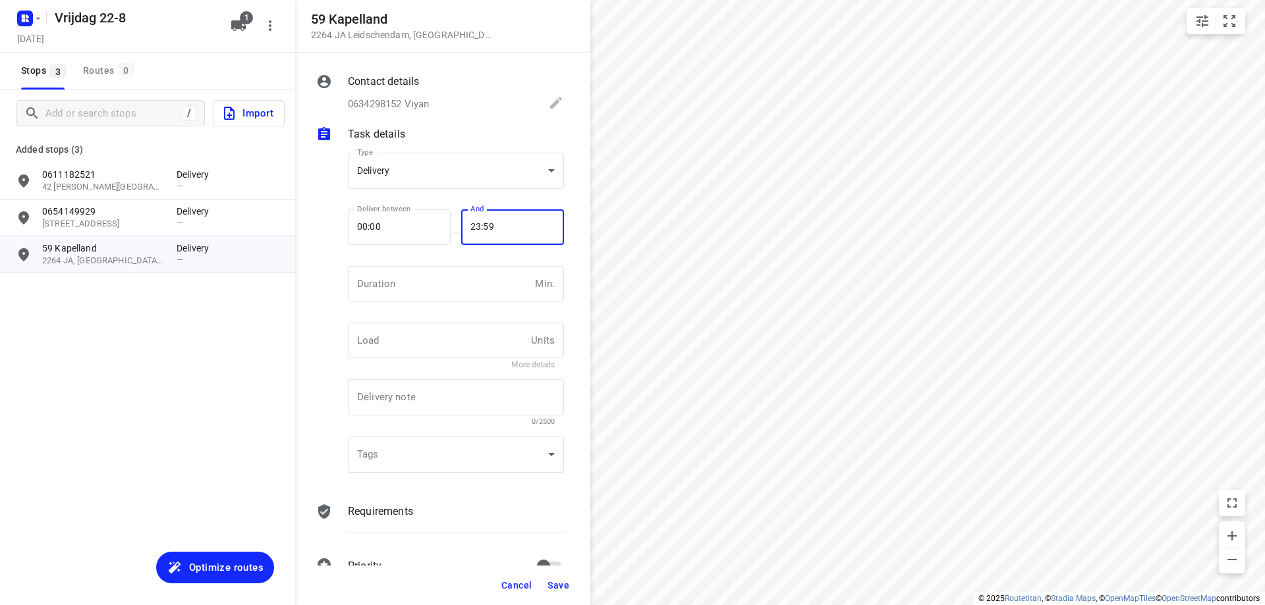
click at [518, 225] on input "23:59" at bounding box center [505, 227] width 88 height 36
type input "12:00"
click at [565, 588] on span "Save" at bounding box center [558, 585] width 22 height 11
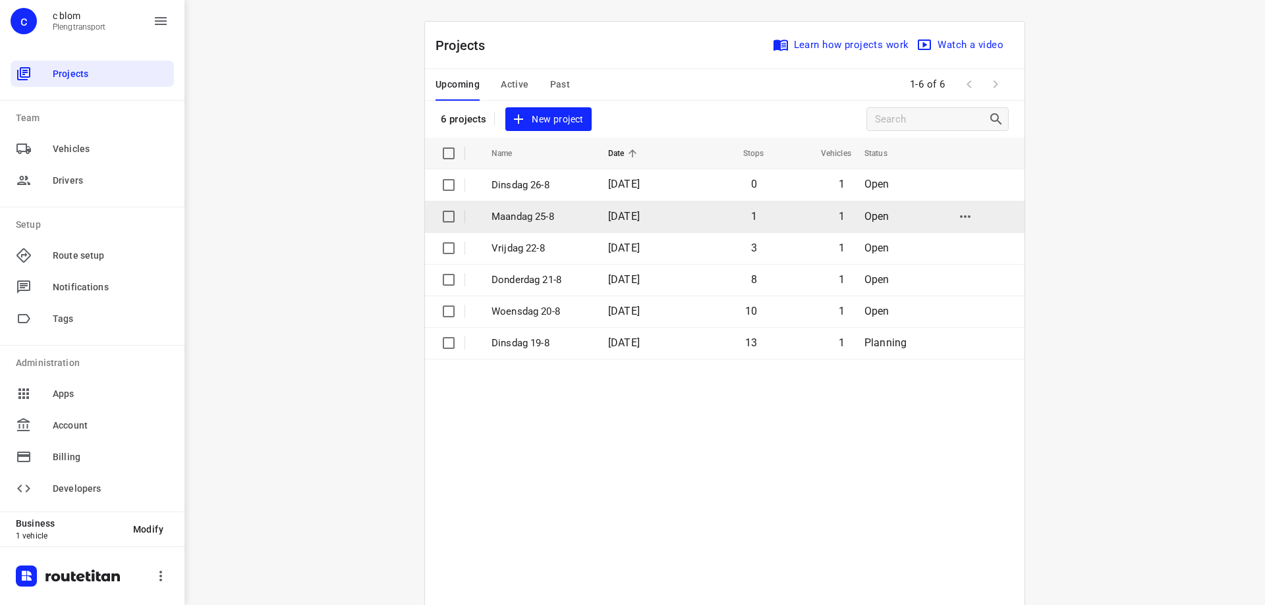
click at [552, 216] on p "Maandag 25-8" at bounding box center [539, 216] width 97 height 15
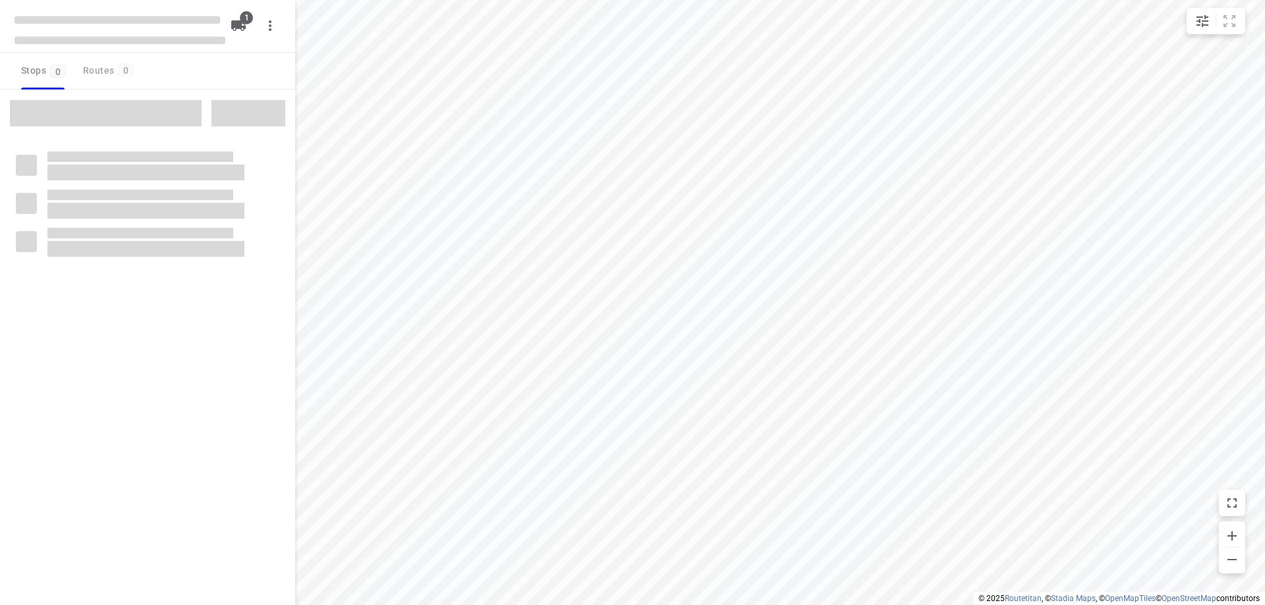
type input "distance"
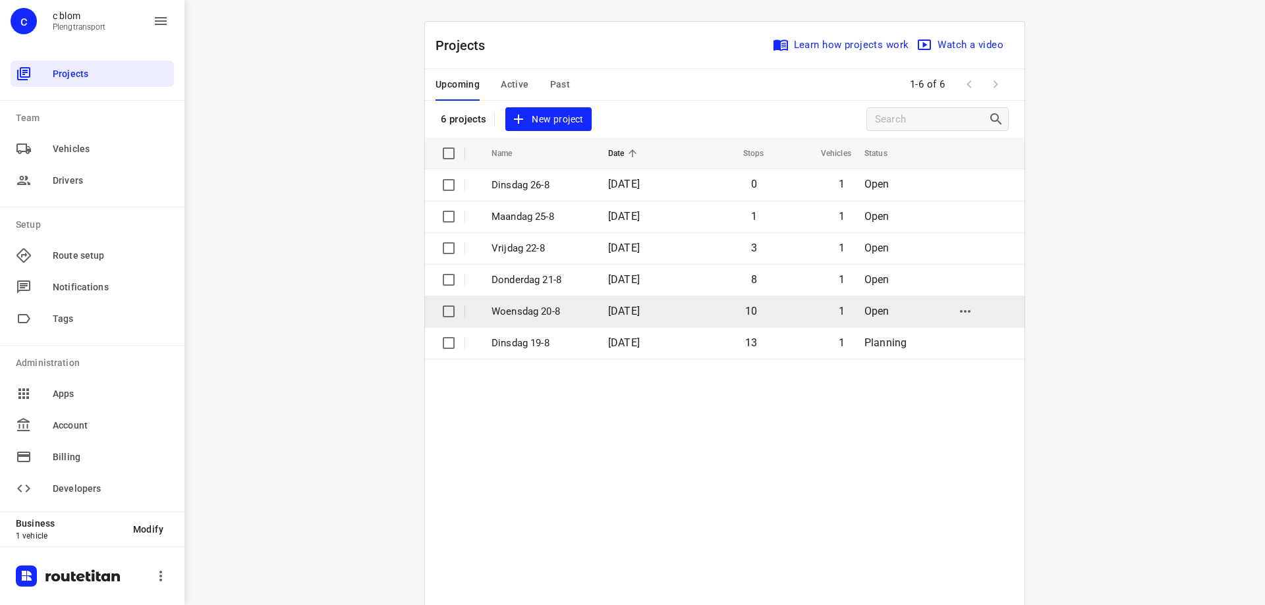
click at [608, 311] on span "[DATE]" at bounding box center [624, 311] width 32 height 13
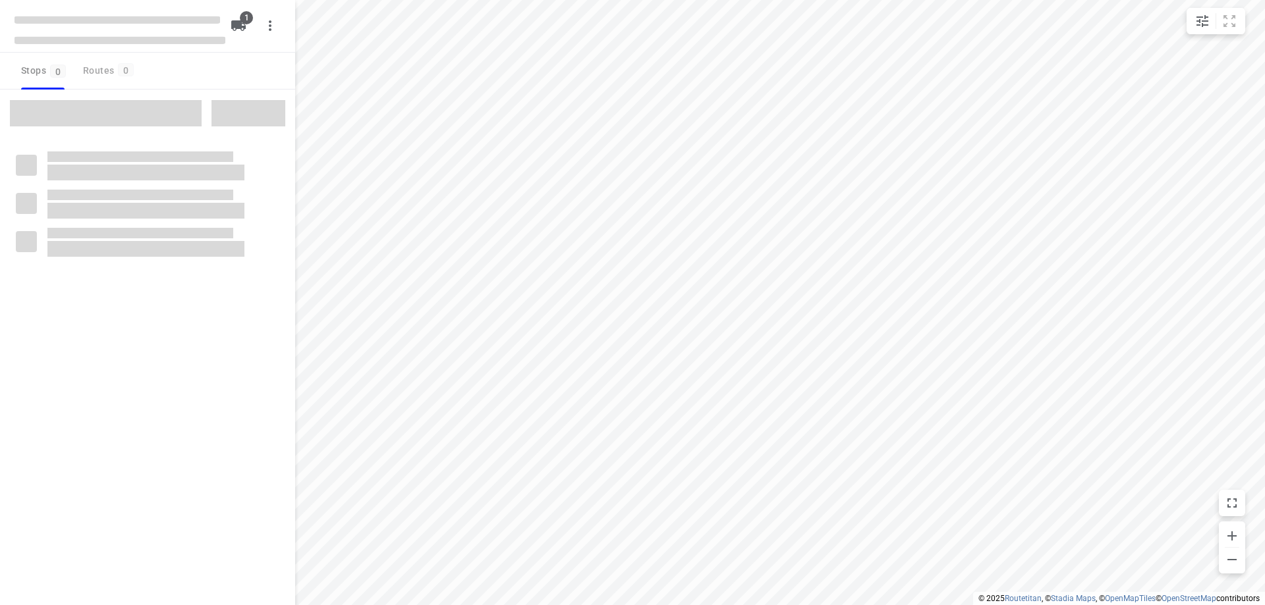
type input "distance"
